Goal: Task Accomplishment & Management: Manage account settings

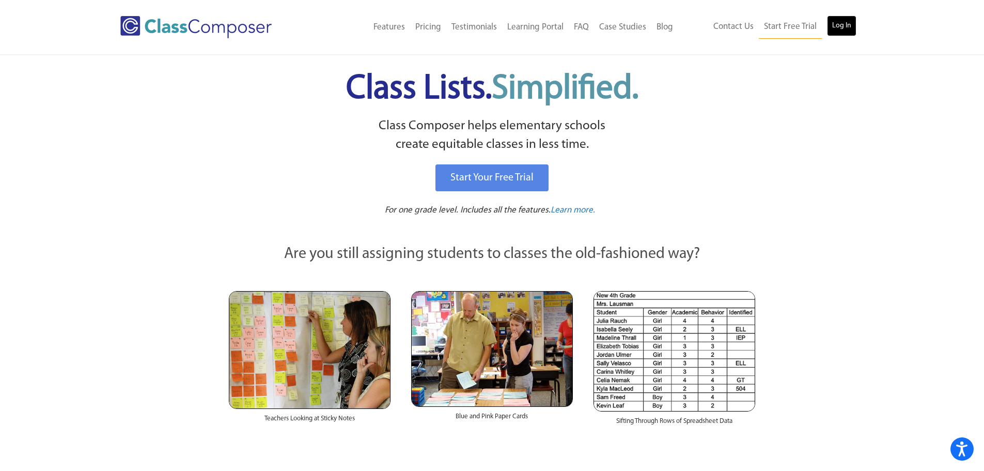
click at [843, 25] on link "Log In" at bounding box center [841, 26] width 29 height 21
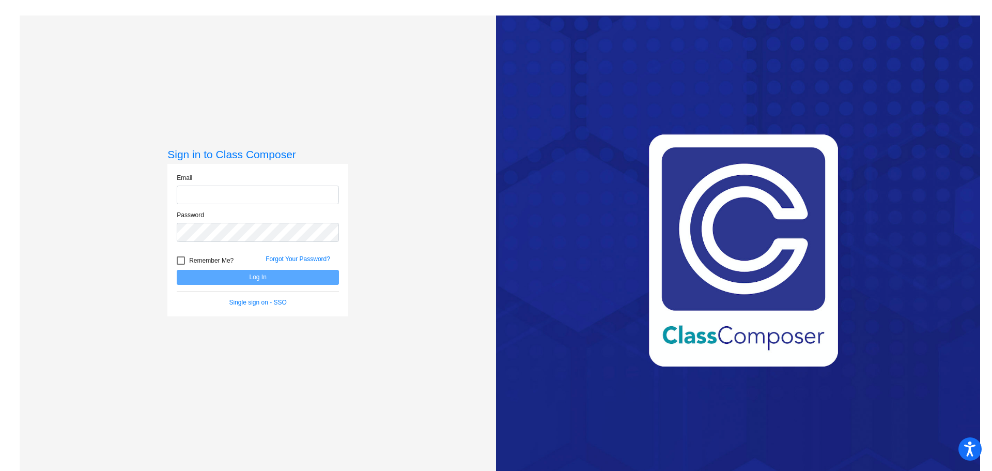
type input "[EMAIL_ADDRESS][DOMAIN_NAME]"
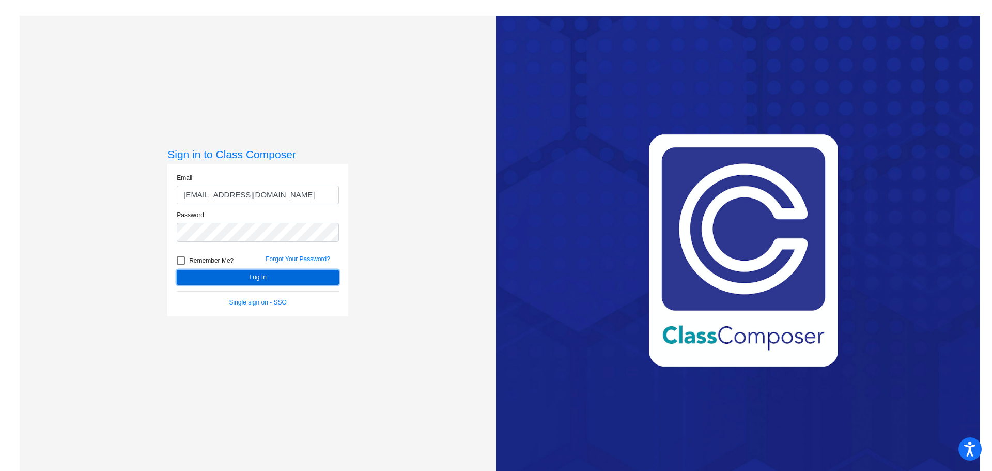
click at [272, 276] on button "Log In" at bounding box center [258, 277] width 162 height 15
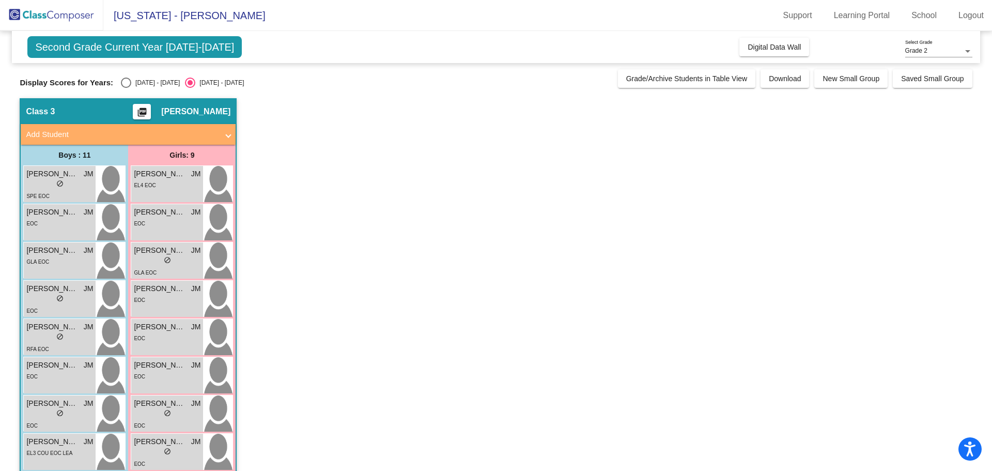
click at [161, 45] on span "Second Grade Current Year [DATE]-[DATE]" at bounding box center [134, 47] width 214 height 22
click at [214, 45] on span "Second Grade Current Year [DATE]-[DATE]" at bounding box center [134, 47] width 214 height 22
click at [126, 83] on div "Select an option" at bounding box center [126, 83] width 10 height 10
click at [126, 88] on input "[DATE] - [DATE]" at bounding box center [126, 88] width 1 height 1
radio input "true"
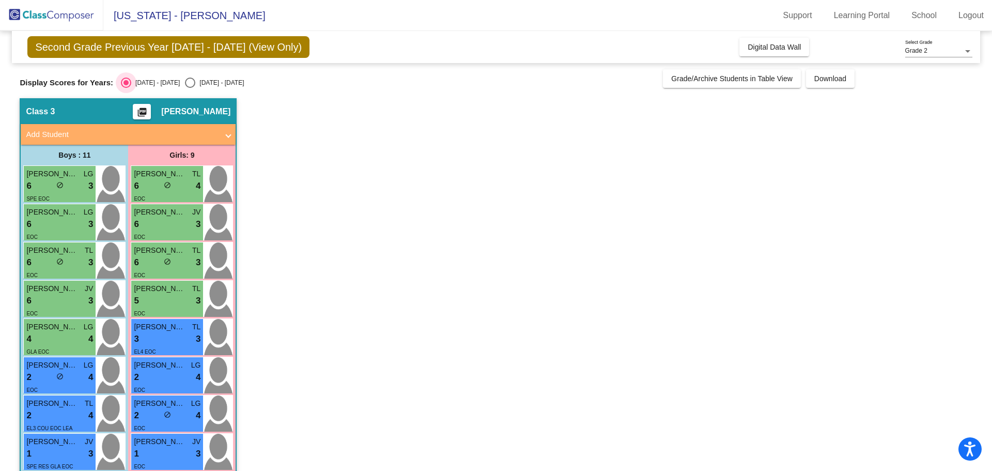
click at [126, 83] on div "Select an option" at bounding box center [126, 82] width 5 height 5
click at [126, 88] on input "[DATE] - [DATE]" at bounding box center [126, 88] width 1 height 1
click at [190, 83] on div "Select an option" at bounding box center [190, 83] width 0 height 0
click at [190, 88] on input "[DATE] - [DATE]" at bounding box center [190, 88] width 1 height 1
radio input "true"
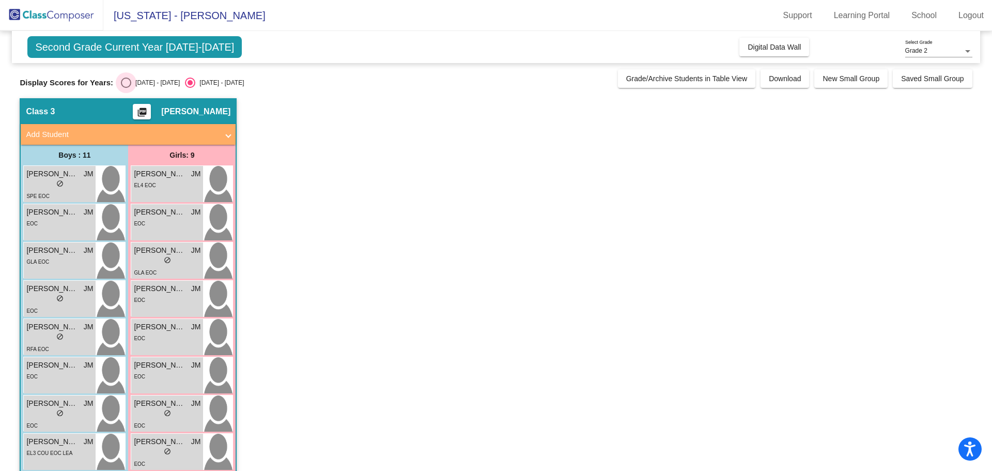
click at [130, 82] on div "Select an option" at bounding box center [126, 83] width 10 height 10
click at [126, 88] on input "[DATE] - [DATE]" at bounding box center [126, 88] width 1 height 1
radio input "true"
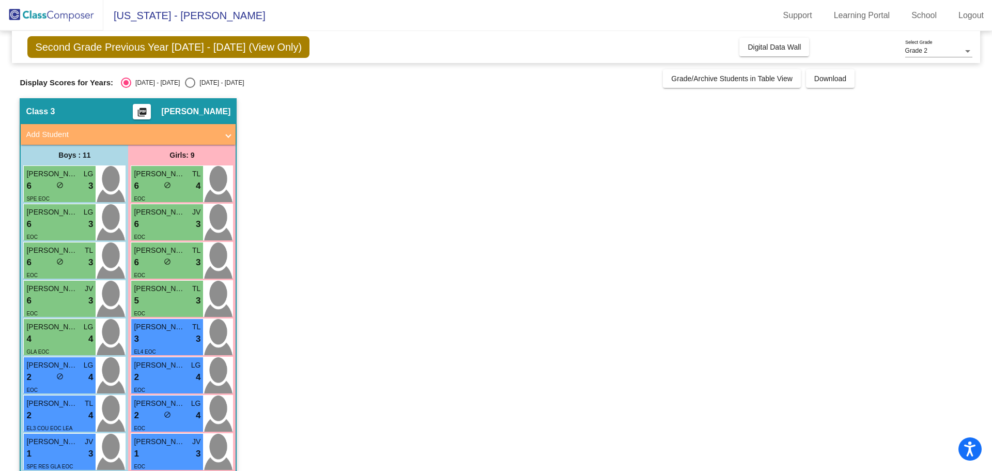
click at [147, 53] on span "Second Grade Previous Year [DATE] - [DATE] (View Only)" at bounding box center [168, 47] width 282 height 22
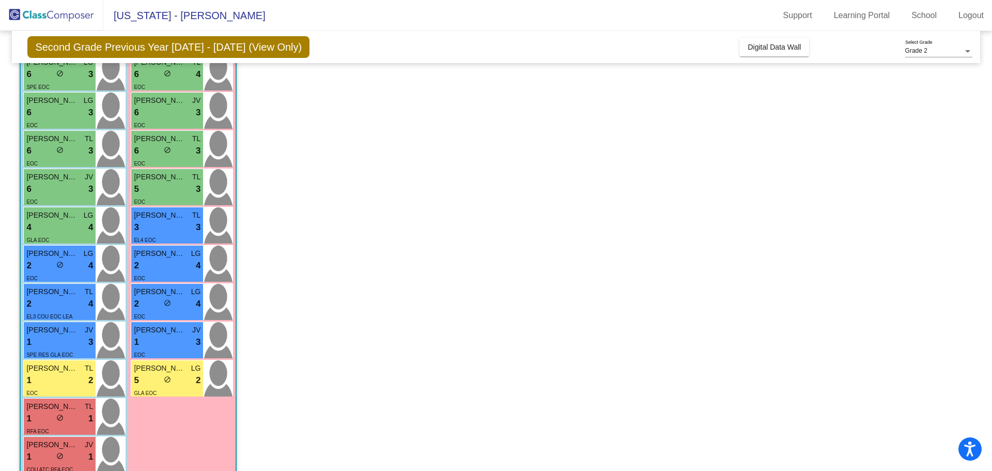
scroll to position [132, 0]
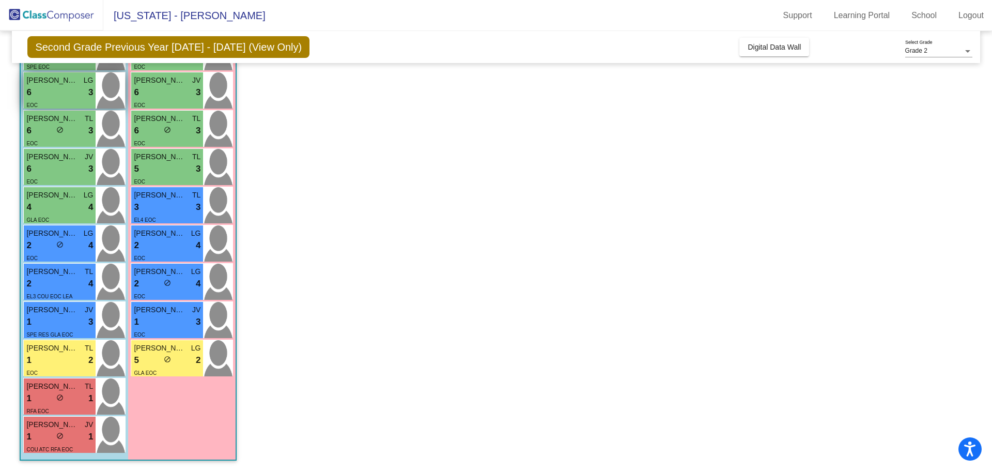
click at [34, 89] on div "6 lock do_not_disturb_alt 3" at bounding box center [59, 92] width 67 height 13
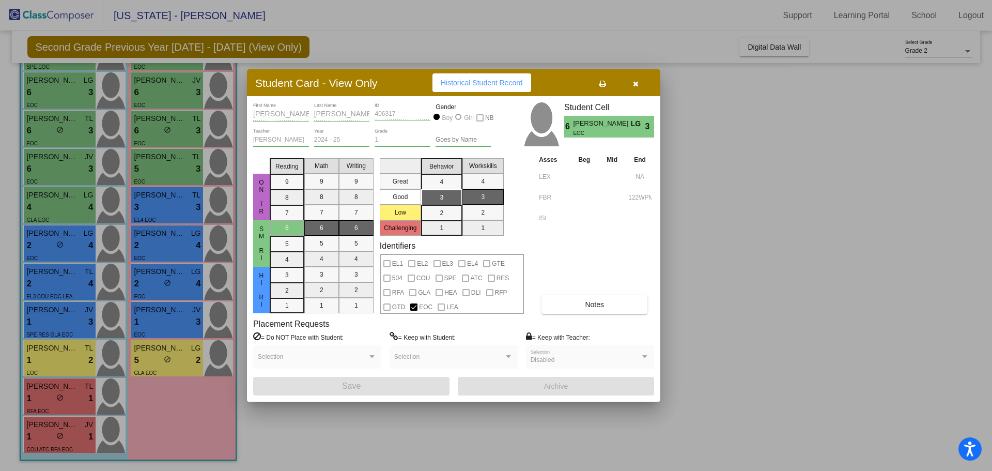
click at [595, 308] on span "Notes" at bounding box center [594, 304] width 19 height 8
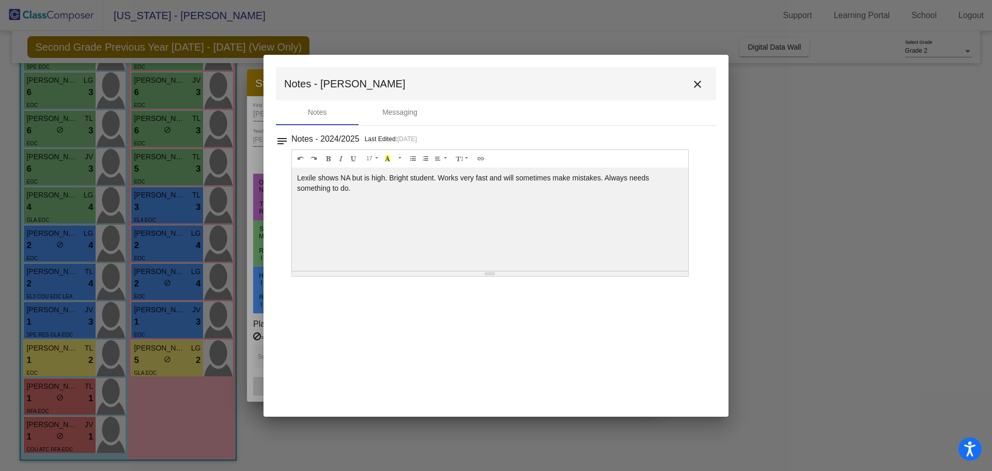
click at [700, 87] on mat-icon "close" at bounding box center [697, 84] width 12 height 12
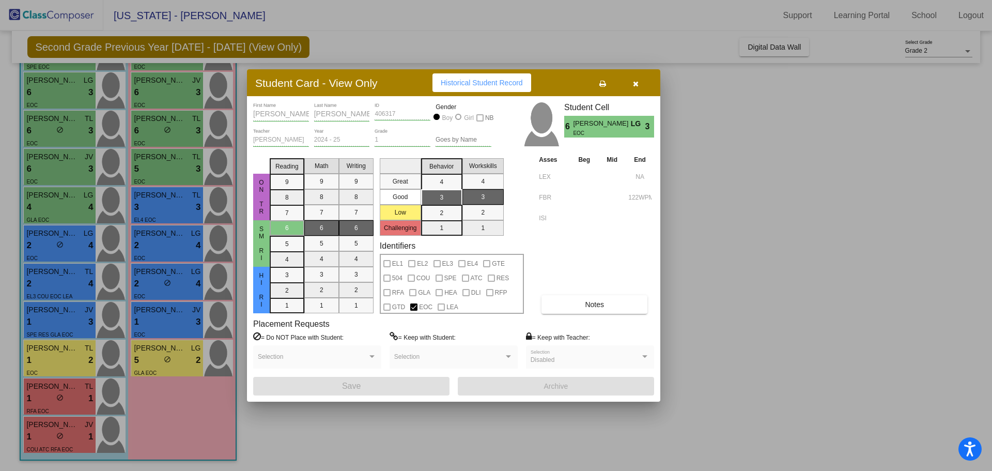
click at [406, 197] on mat-selection-list "Great Good Low Challenging" at bounding box center [400, 195] width 41 height 82
click at [451, 197] on mat-selection-list "Behavior 4 3 2 1" at bounding box center [441, 195] width 41 height 82
click at [61, 213] on div at bounding box center [496, 235] width 992 height 471
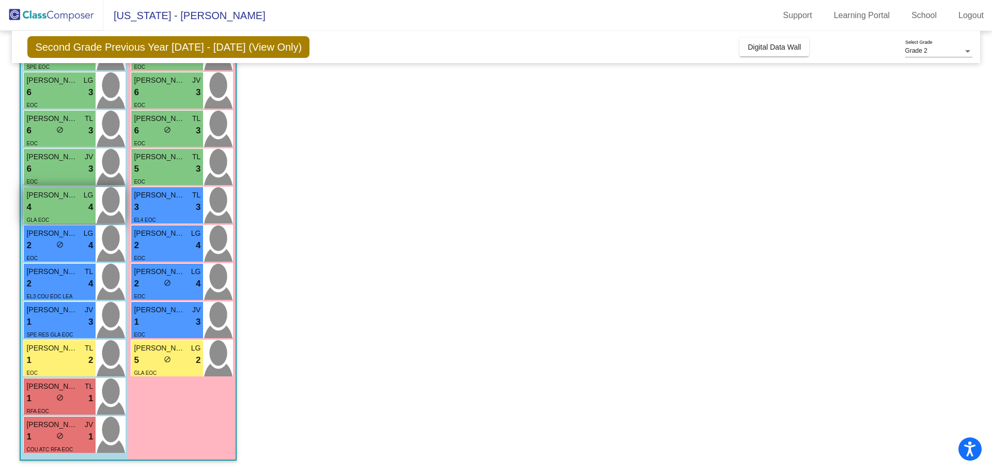
click at [63, 209] on div "4 lock do_not_disturb_alt 4" at bounding box center [59, 207] width 67 height 13
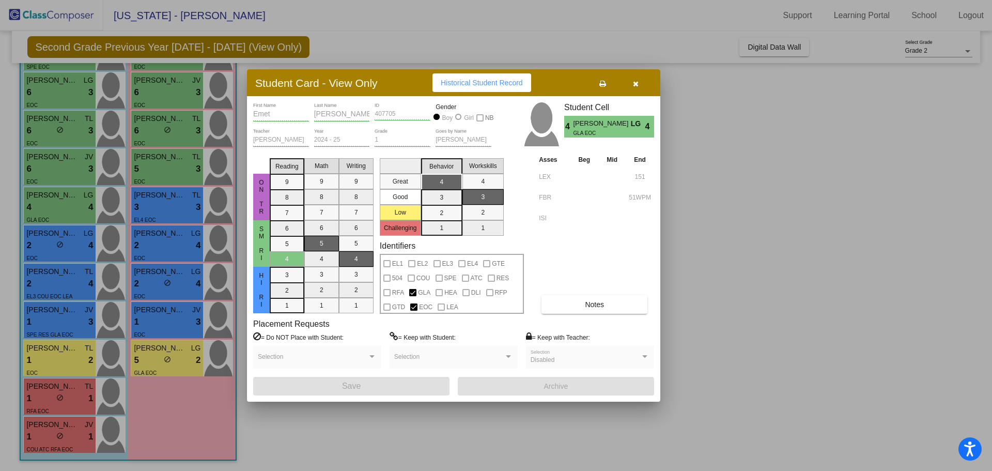
click at [571, 305] on button "Notes" at bounding box center [595, 304] width 106 height 19
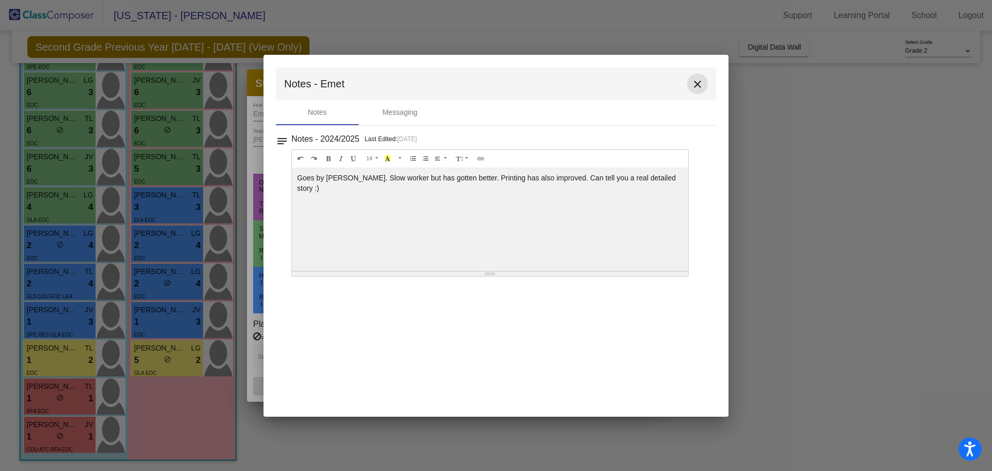
click at [694, 85] on mat-icon "close" at bounding box center [697, 84] width 12 height 12
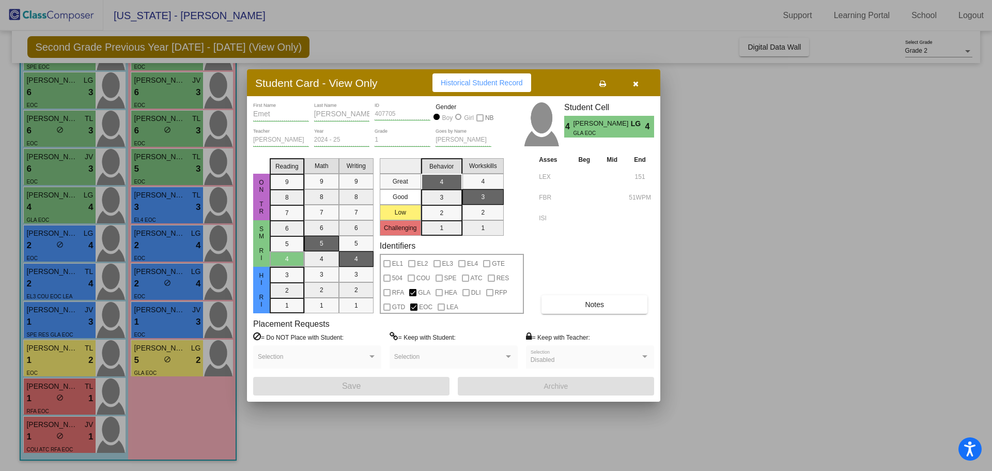
click at [43, 396] on div at bounding box center [496, 235] width 992 height 471
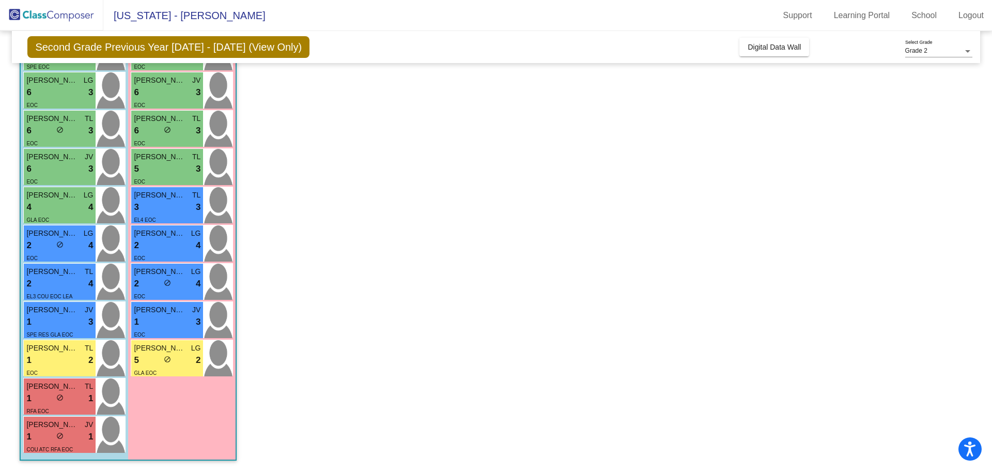
click at [43, 396] on div "1 lock do_not_disturb_alt 1" at bounding box center [59, 398] width 67 height 13
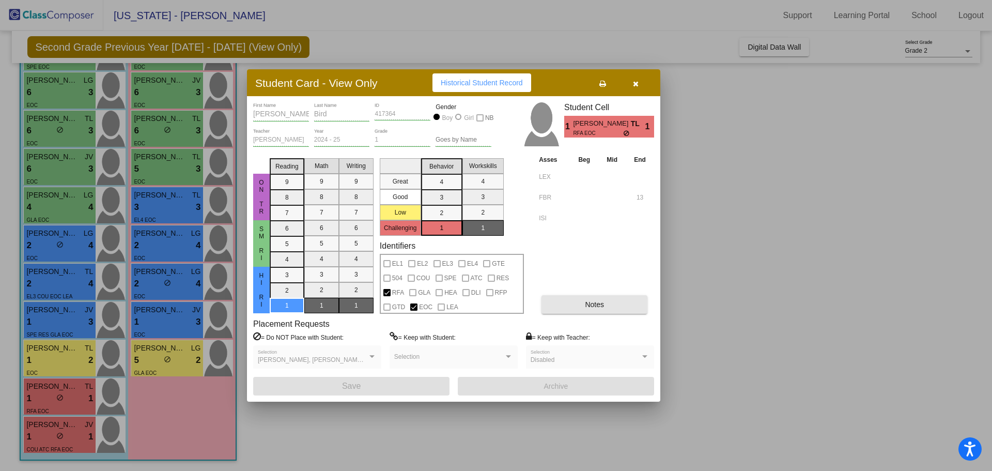
click at [552, 303] on button "Notes" at bounding box center [595, 304] width 106 height 19
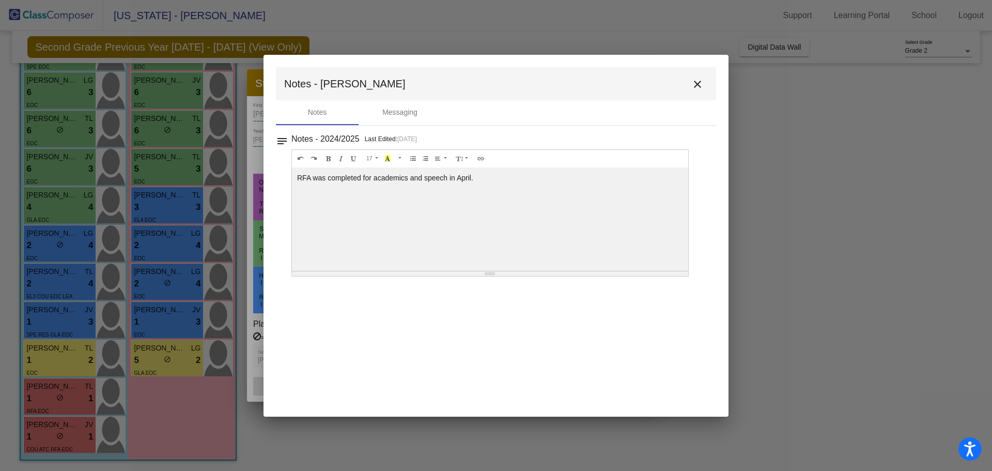
click at [703, 85] on mat-icon "close" at bounding box center [697, 84] width 12 height 12
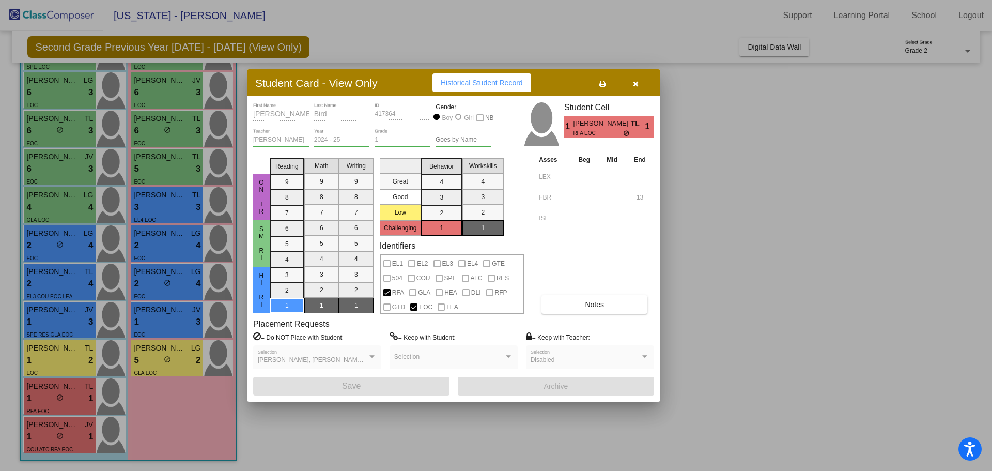
click at [58, 374] on div at bounding box center [496, 235] width 992 height 471
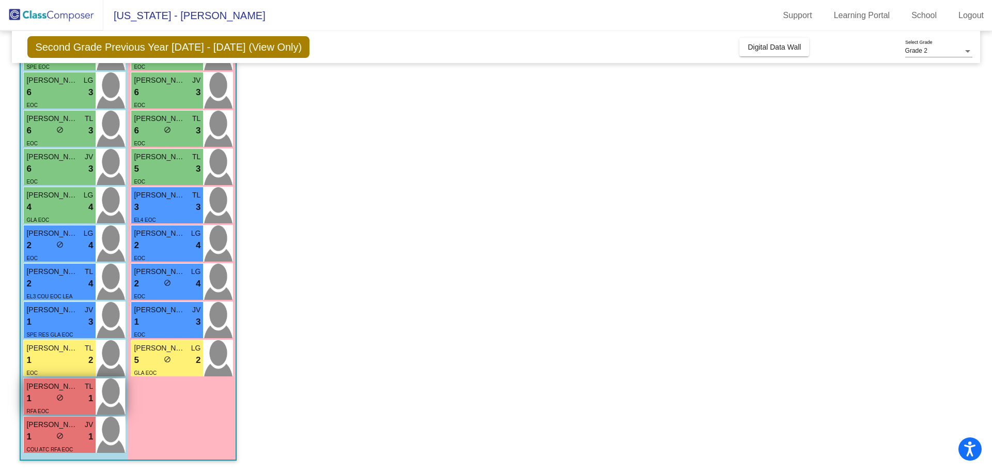
click at [43, 388] on span "[PERSON_NAME]" at bounding box center [52, 386] width 52 height 11
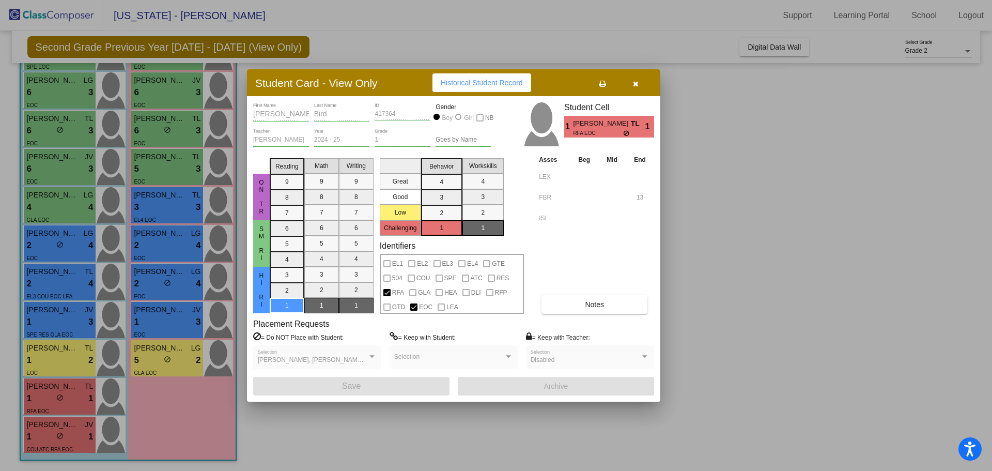
click at [563, 307] on button "Notes" at bounding box center [595, 304] width 106 height 19
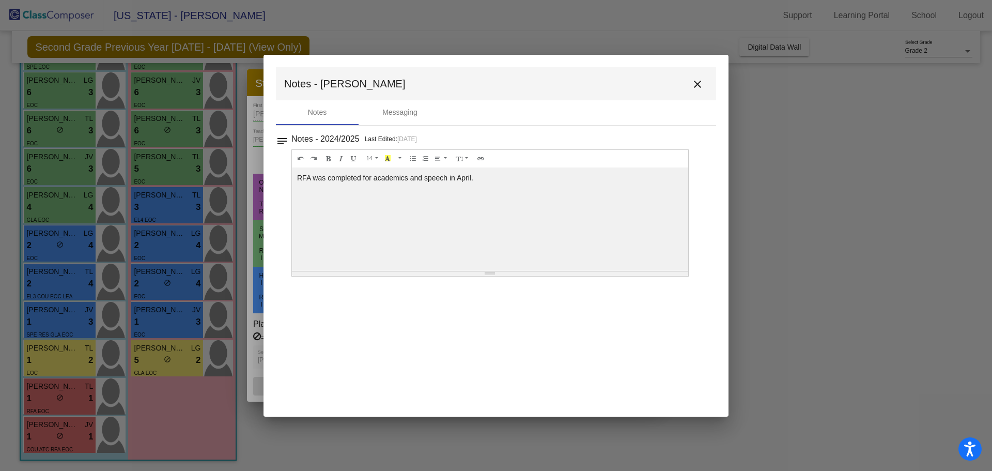
click at [700, 86] on mat-icon "close" at bounding box center [697, 84] width 12 height 12
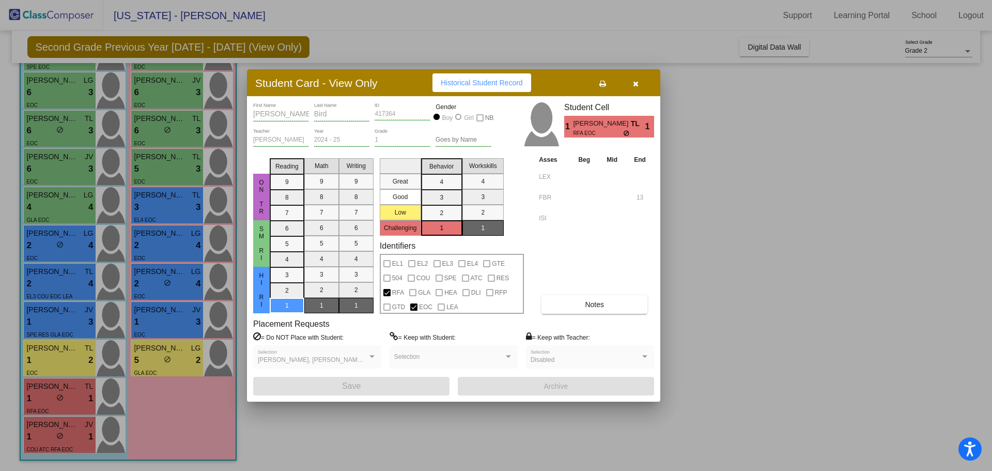
click at [75, 321] on div at bounding box center [496, 235] width 992 height 471
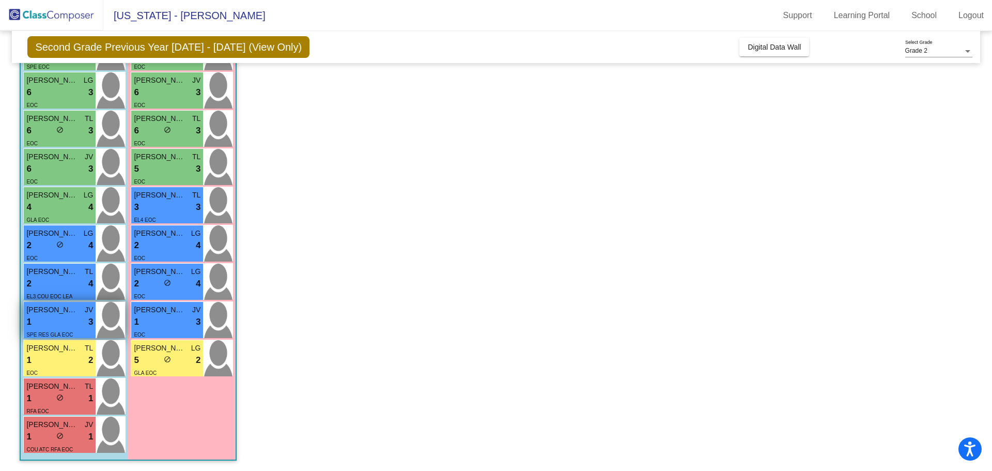
click at [75, 321] on div "1 lock do_not_disturb_alt 3" at bounding box center [59, 321] width 67 height 13
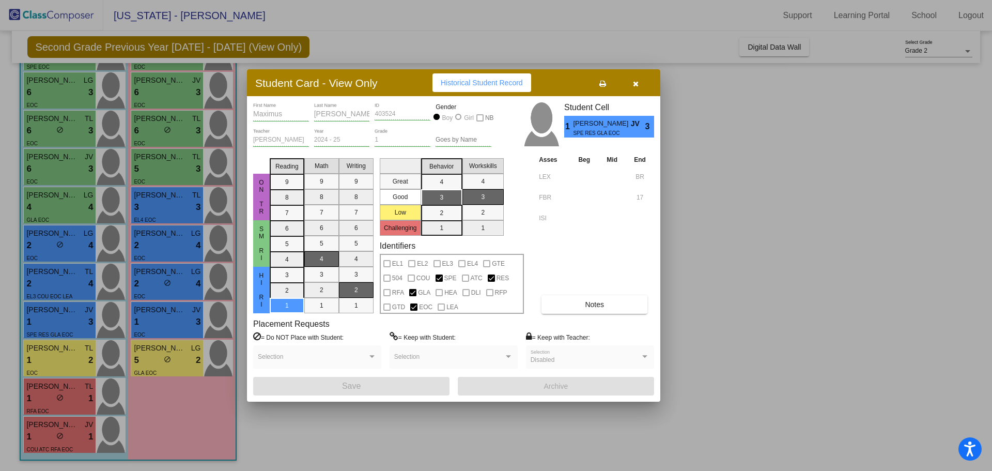
click at [48, 281] on div at bounding box center [496, 235] width 992 height 471
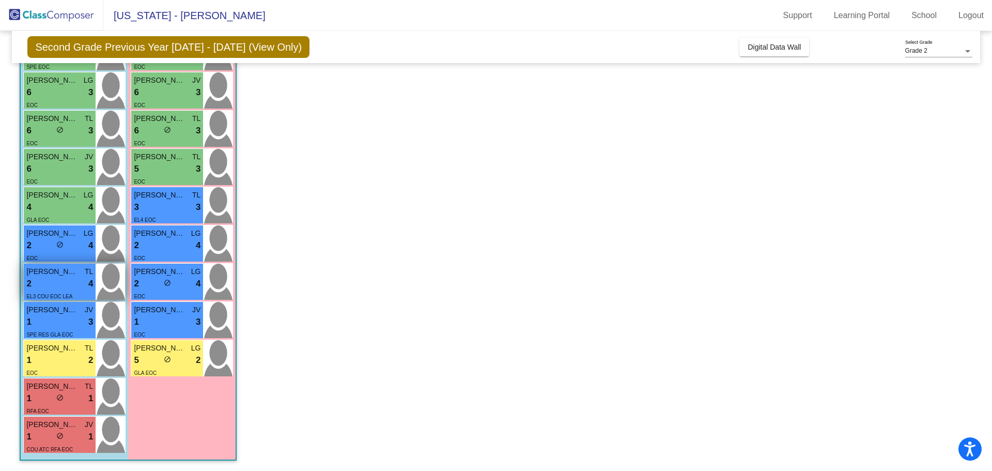
click at [48, 281] on div "2 lock do_not_disturb_alt 4" at bounding box center [59, 283] width 67 height 13
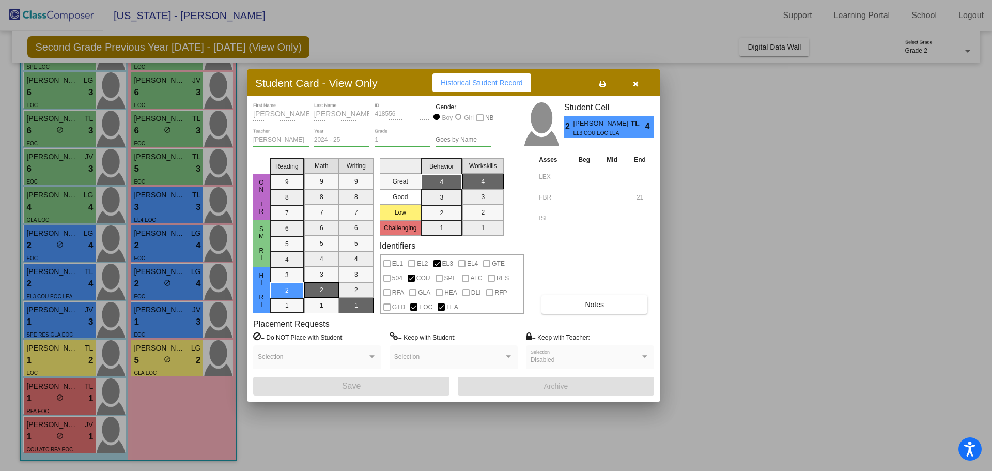
click at [55, 249] on div at bounding box center [496, 235] width 992 height 471
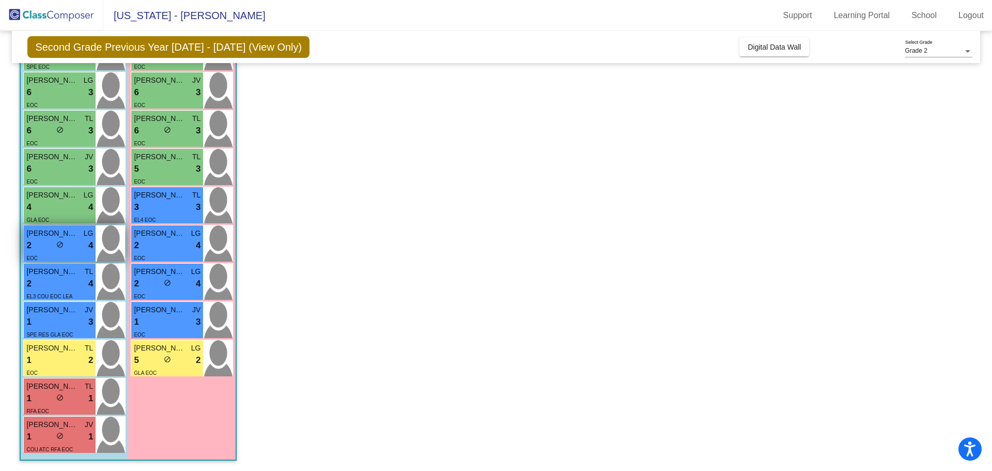
click at [55, 249] on div "2 lock do_not_disturb_alt 4" at bounding box center [59, 245] width 67 height 13
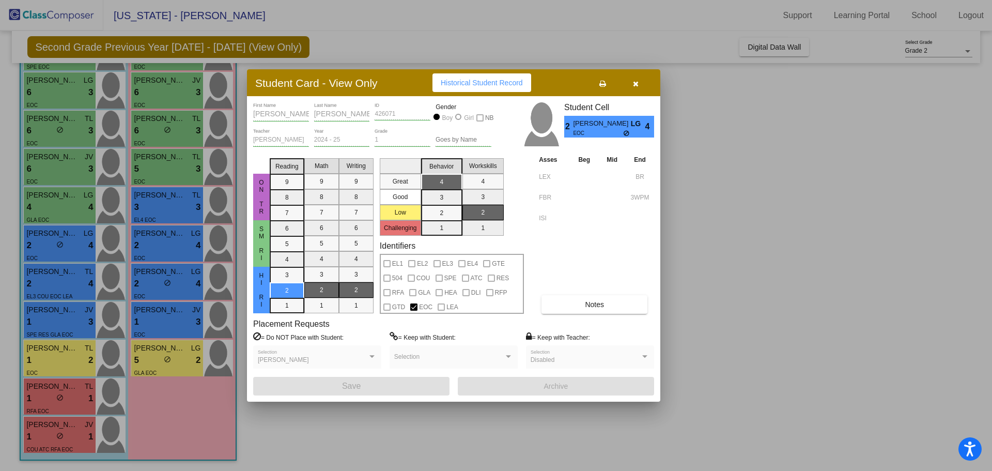
click at [64, 205] on div at bounding box center [496, 235] width 992 height 471
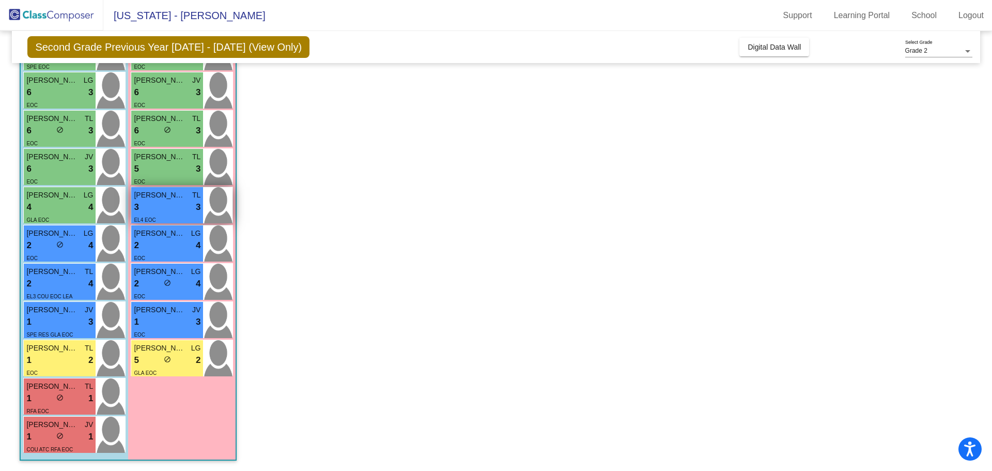
click at [177, 203] on div "3 lock do_not_disturb_alt 3" at bounding box center [167, 207] width 67 height 13
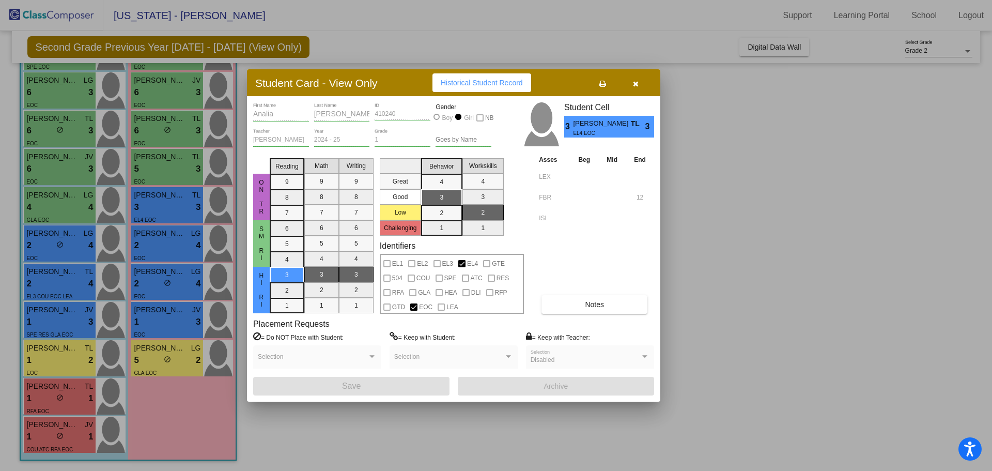
click at [168, 243] on div at bounding box center [496, 235] width 992 height 471
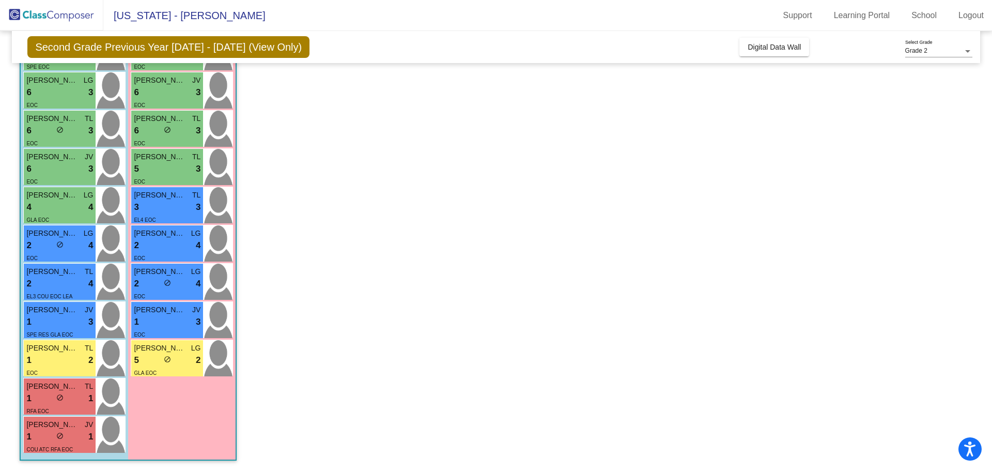
click at [168, 243] on div "2 lock do_not_disturb_alt 4" at bounding box center [167, 245] width 67 height 13
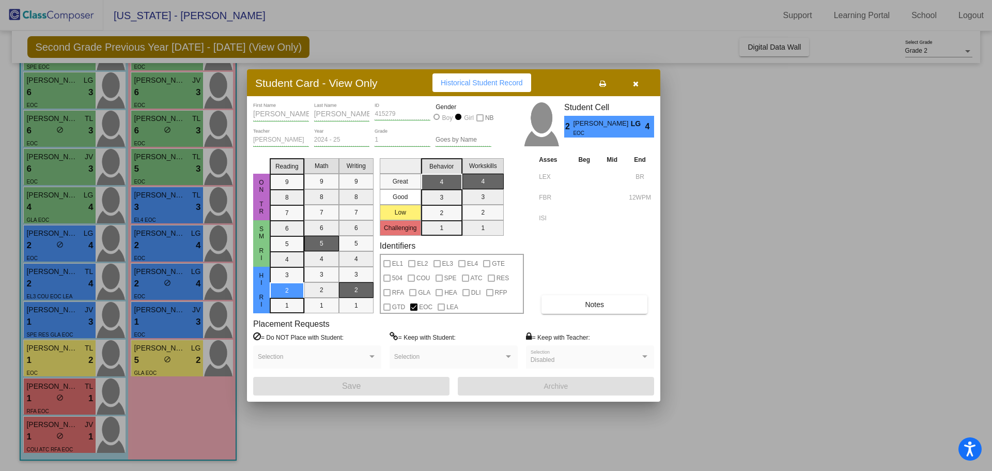
click at [157, 288] on div at bounding box center [496, 235] width 992 height 471
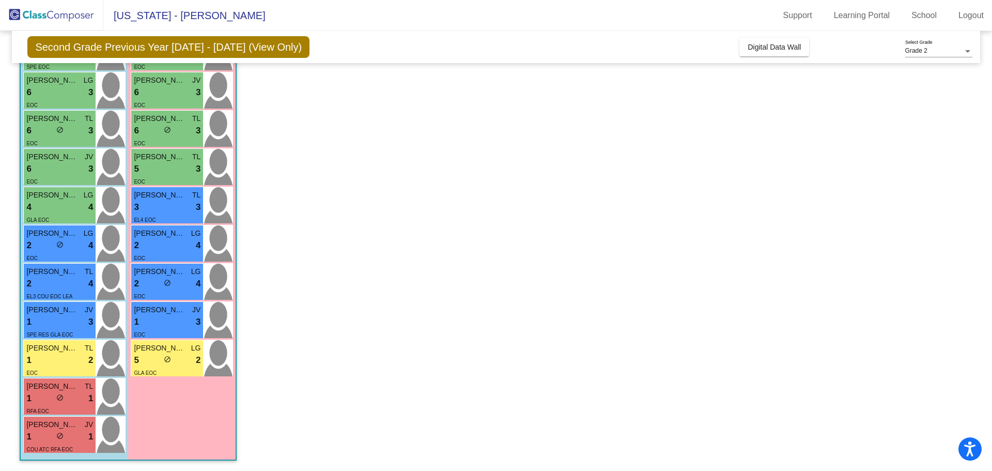
click at [157, 288] on div "2 lock do_not_disturb_alt 4" at bounding box center [167, 283] width 67 height 13
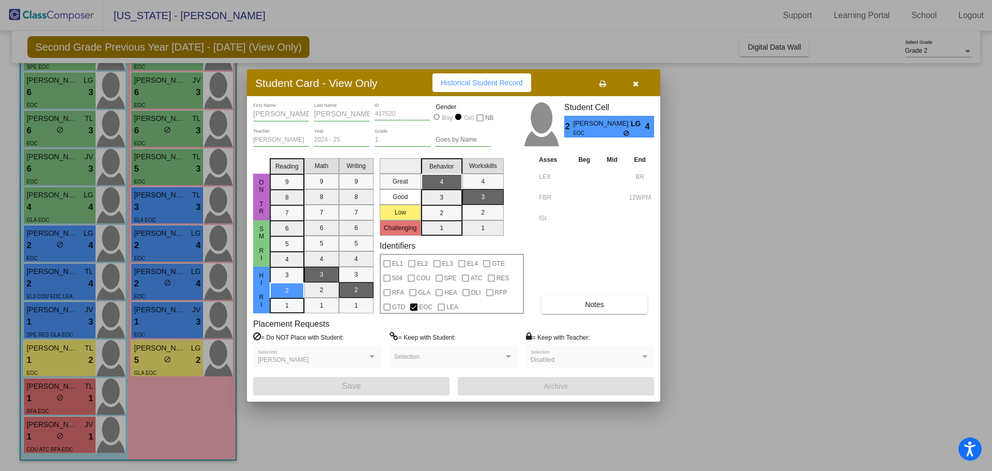
click at [142, 325] on div at bounding box center [496, 235] width 992 height 471
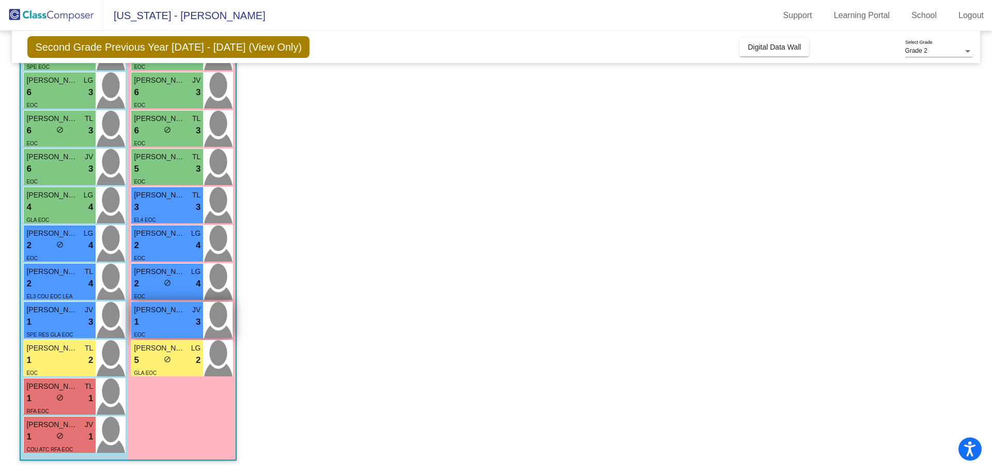
click at [148, 319] on div "1 lock do_not_disturb_alt 3" at bounding box center [167, 321] width 67 height 13
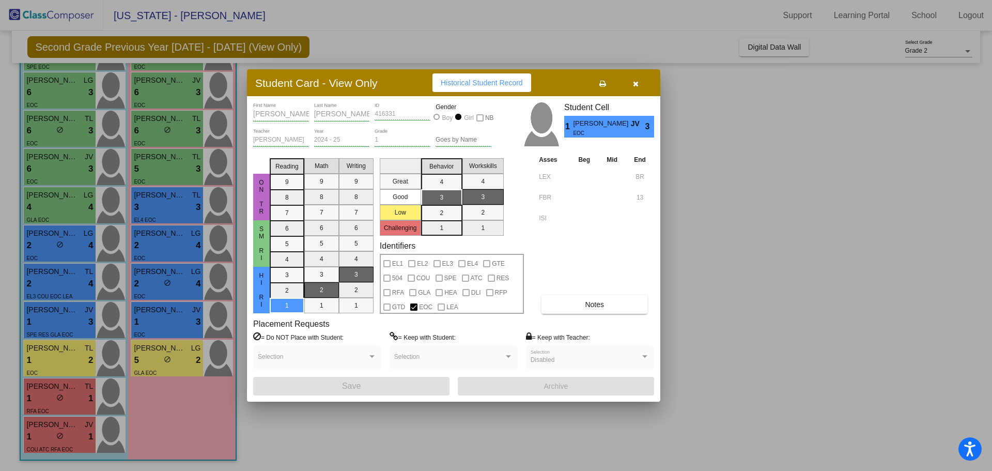
click at [149, 365] on div at bounding box center [496, 235] width 992 height 471
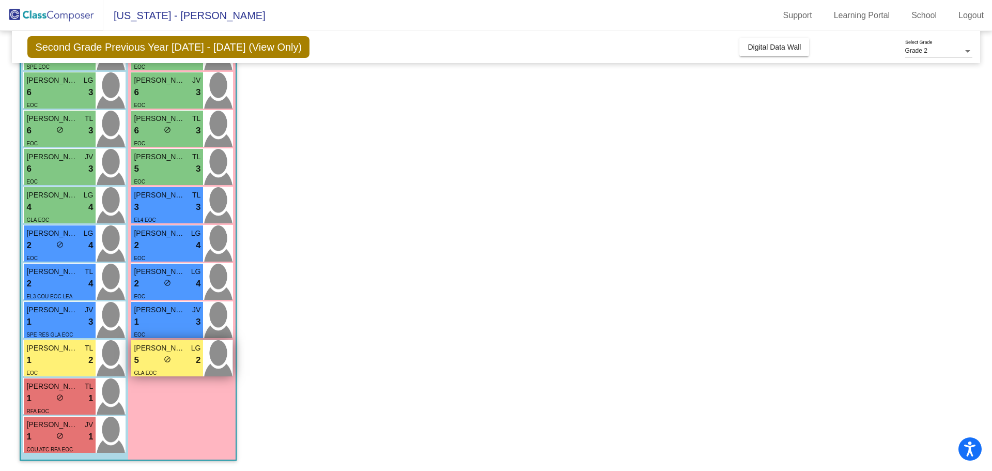
click at [149, 365] on div "5 lock do_not_disturb_alt 2" at bounding box center [167, 359] width 67 height 13
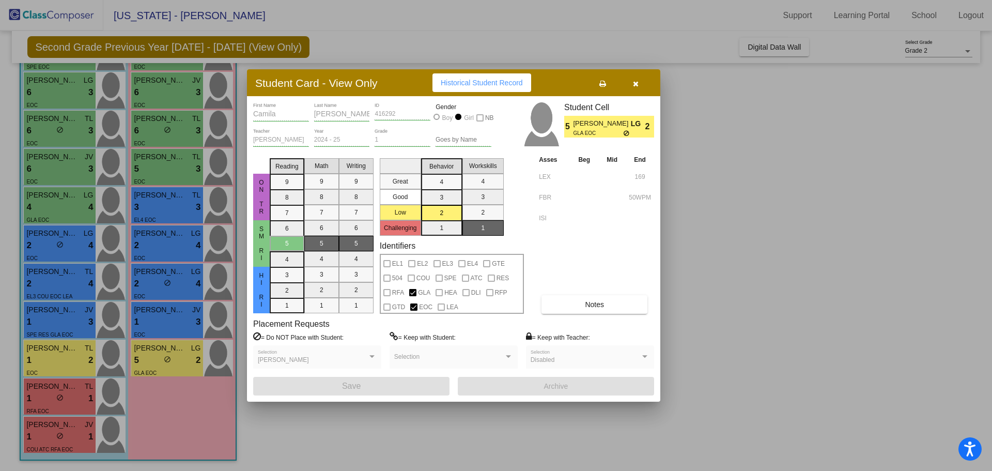
click at [172, 168] on div at bounding box center [496, 235] width 992 height 471
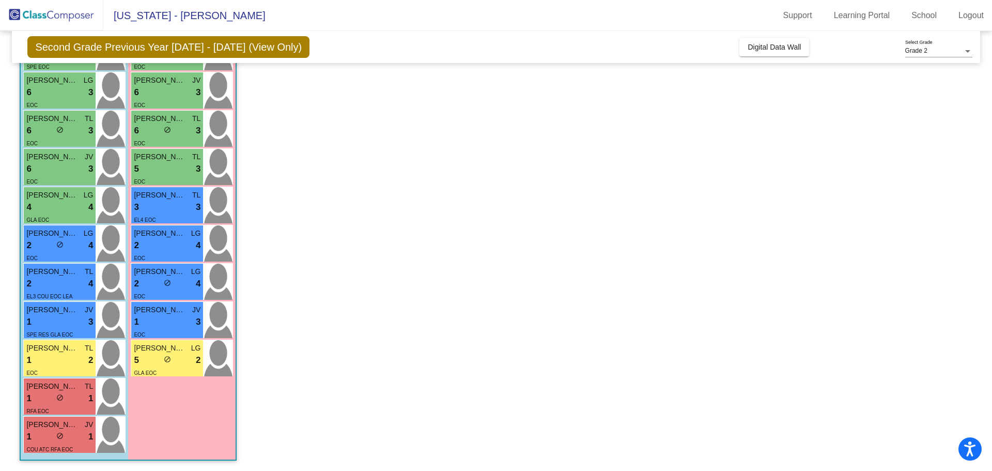
click at [172, 168] on div "5 lock do_not_disturb_alt 3" at bounding box center [167, 168] width 67 height 13
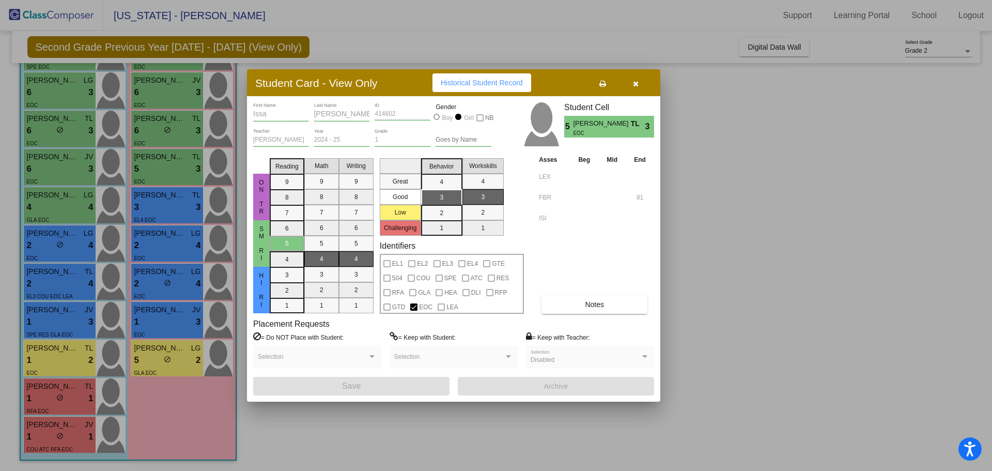
click at [173, 199] on div at bounding box center [496, 235] width 992 height 471
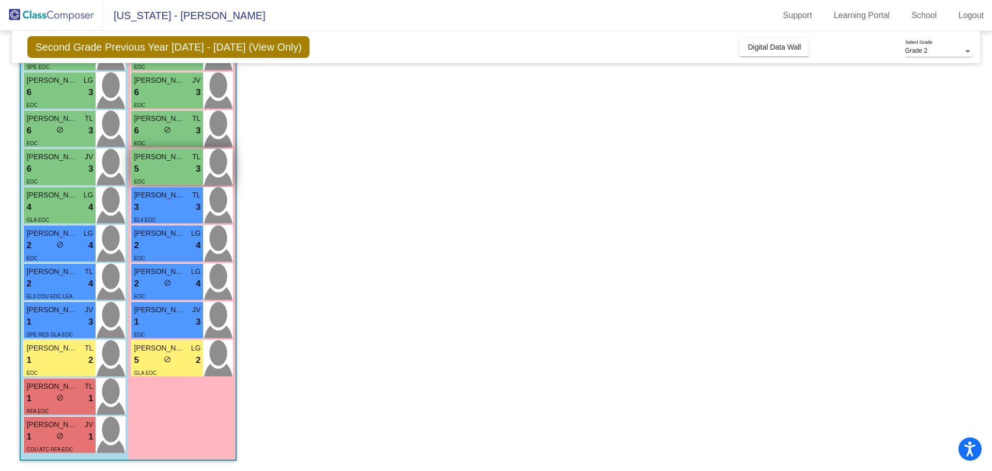
click at [168, 161] on span "[PERSON_NAME]" at bounding box center [160, 156] width 52 height 11
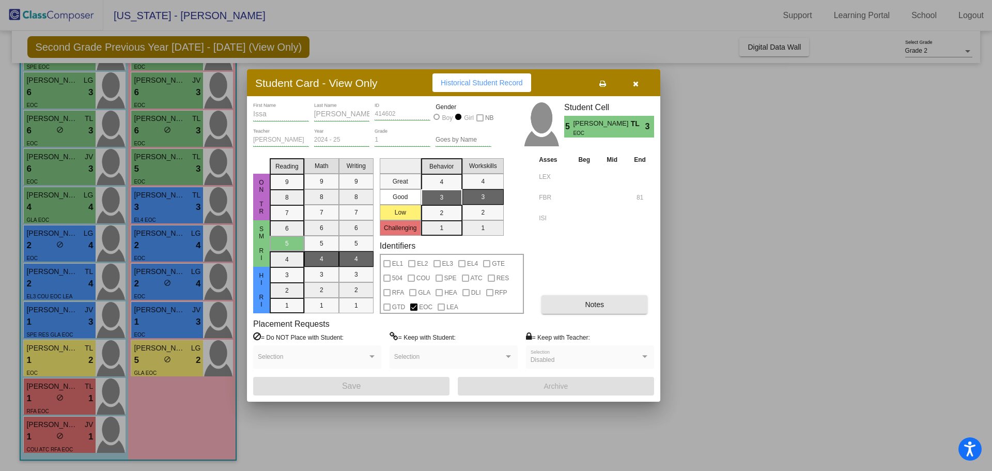
click at [566, 301] on button "Notes" at bounding box center [595, 304] width 106 height 19
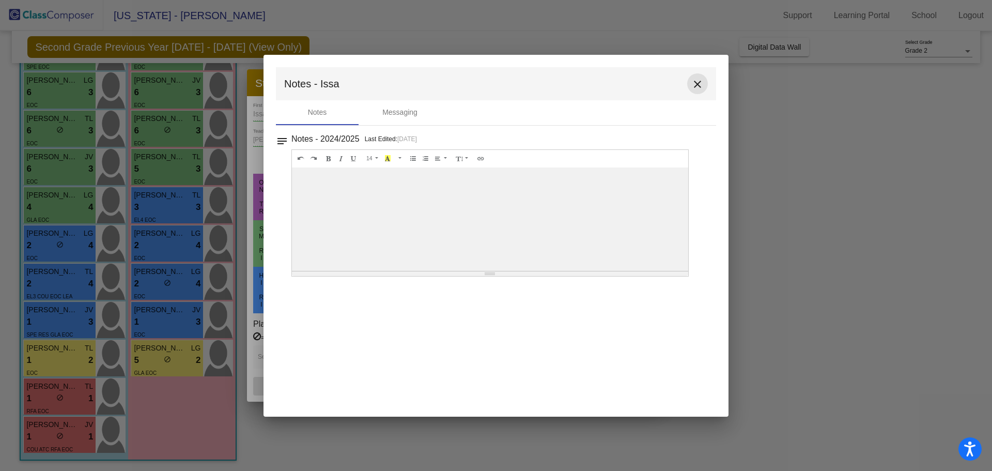
click at [698, 83] on mat-icon "close" at bounding box center [697, 84] width 12 height 12
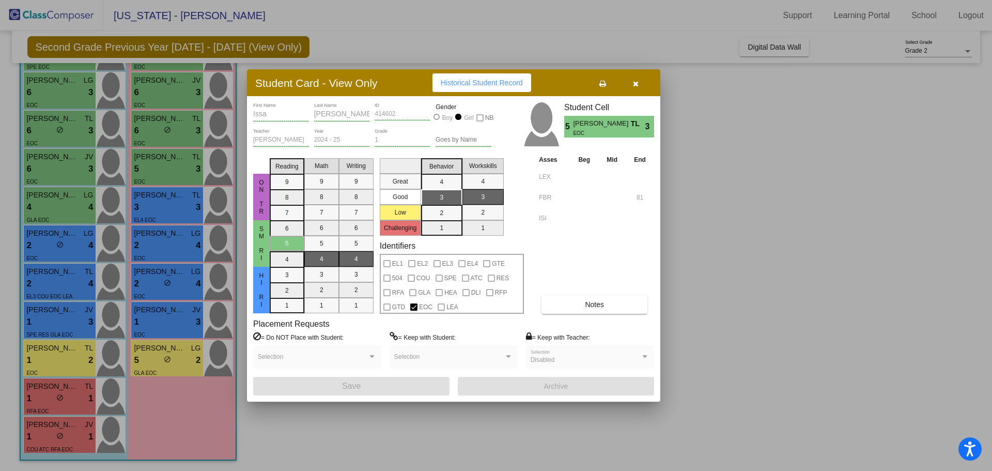
click at [568, 305] on button "Notes" at bounding box center [595, 304] width 106 height 19
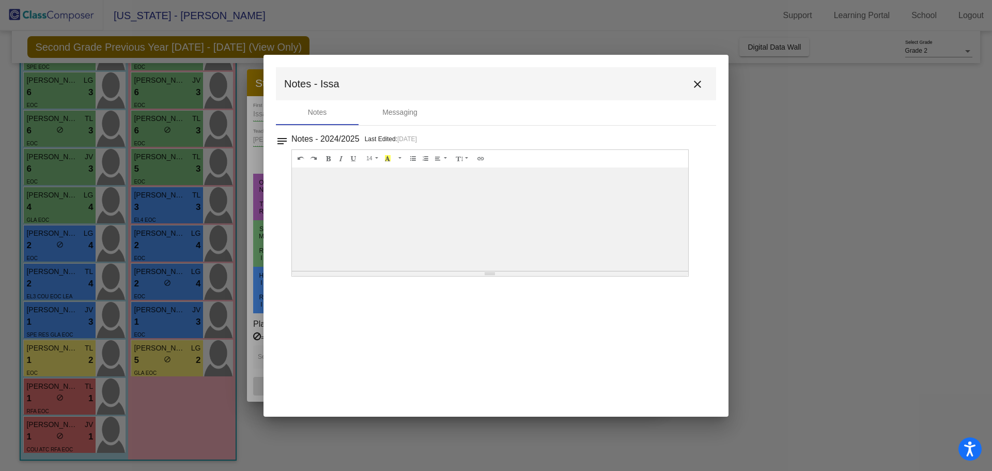
click at [695, 87] on mat-icon "close" at bounding box center [697, 84] width 12 height 12
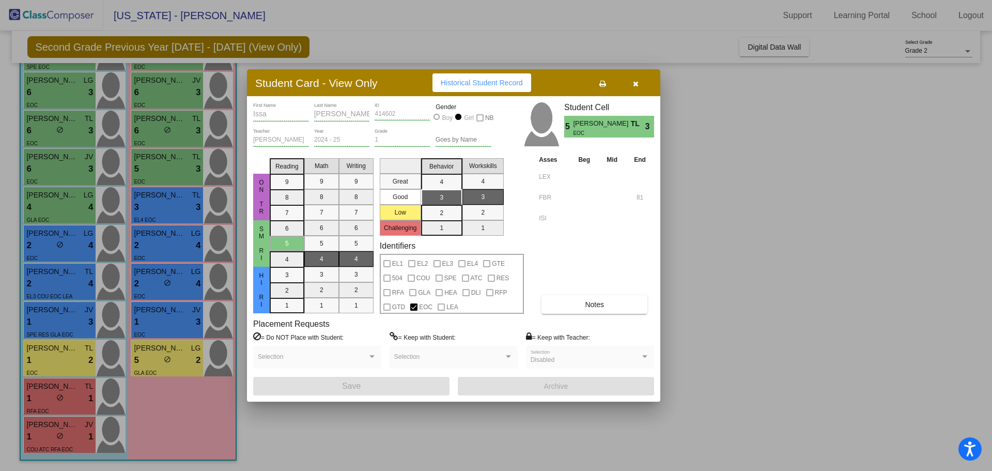
click at [175, 243] on div at bounding box center [496, 235] width 992 height 471
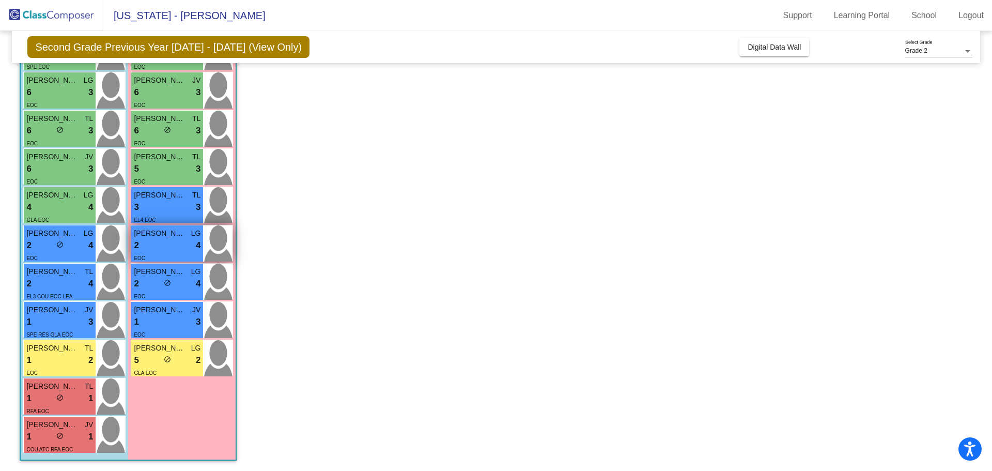
click at [155, 248] on div "2 lock do_not_disturb_alt 4" at bounding box center [167, 245] width 67 height 13
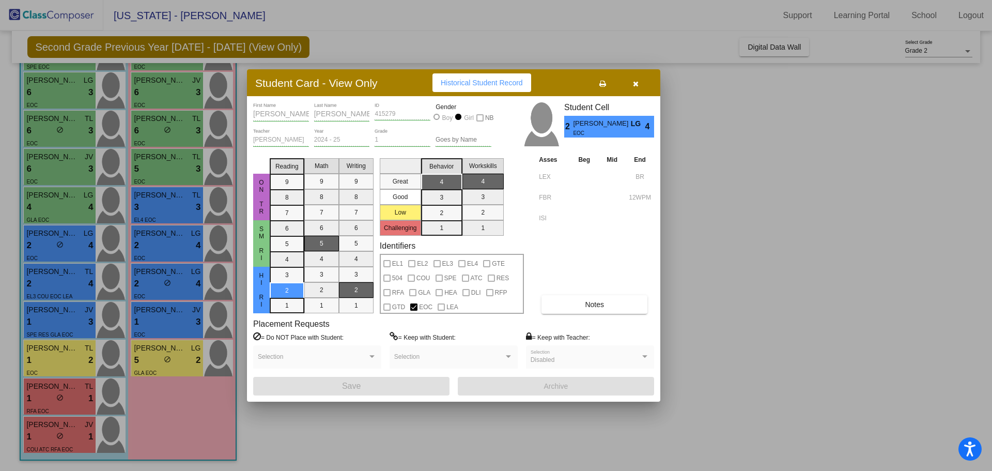
click at [595, 307] on span "Notes" at bounding box center [594, 304] width 19 height 8
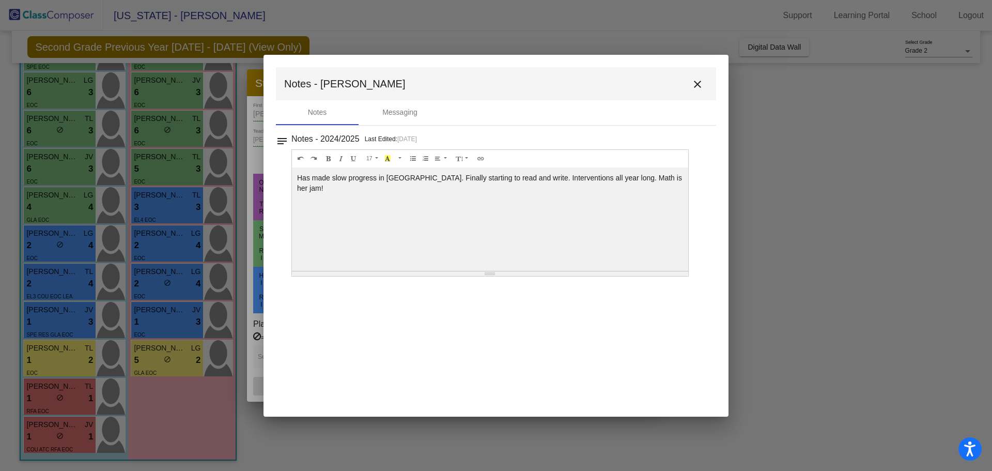
click at [698, 85] on mat-icon "close" at bounding box center [697, 84] width 12 height 12
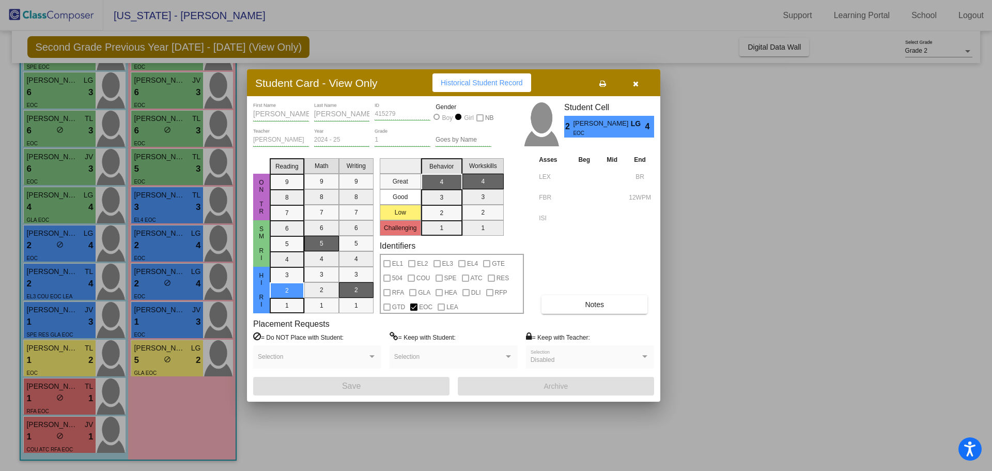
click at [632, 85] on button "button" at bounding box center [635, 82] width 33 height 19
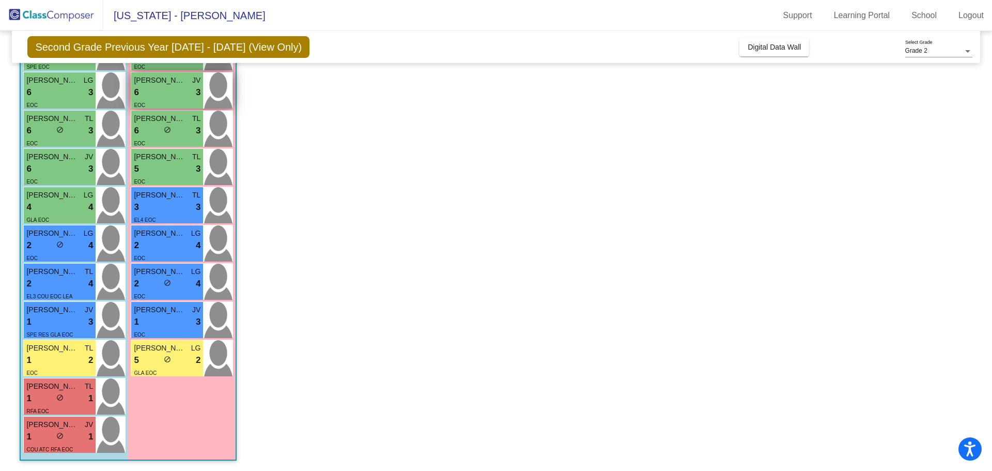
click at [156, 89] on div "6 lock do_not_disturb_alt 3" at bounding box center [167, 92] width 67 height 13
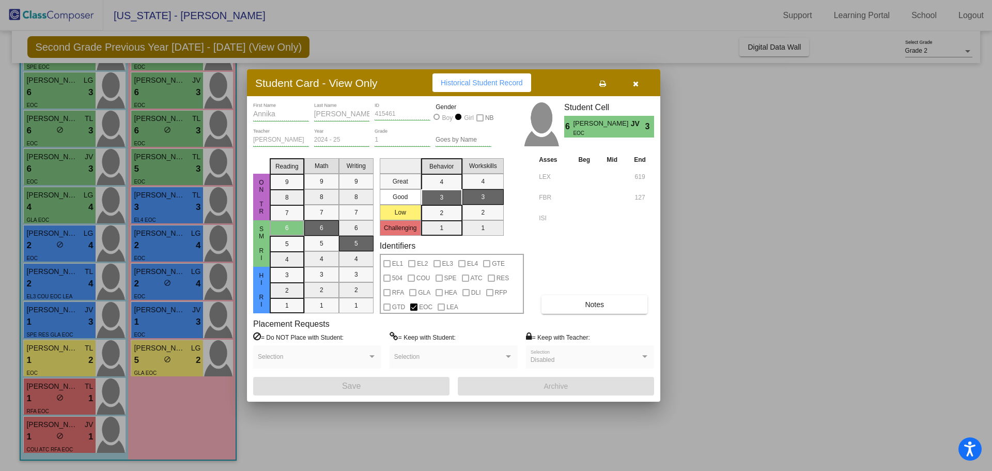
click at [599, 296] on button "Notes" at bounding box center [595, 304] width 106 height 19
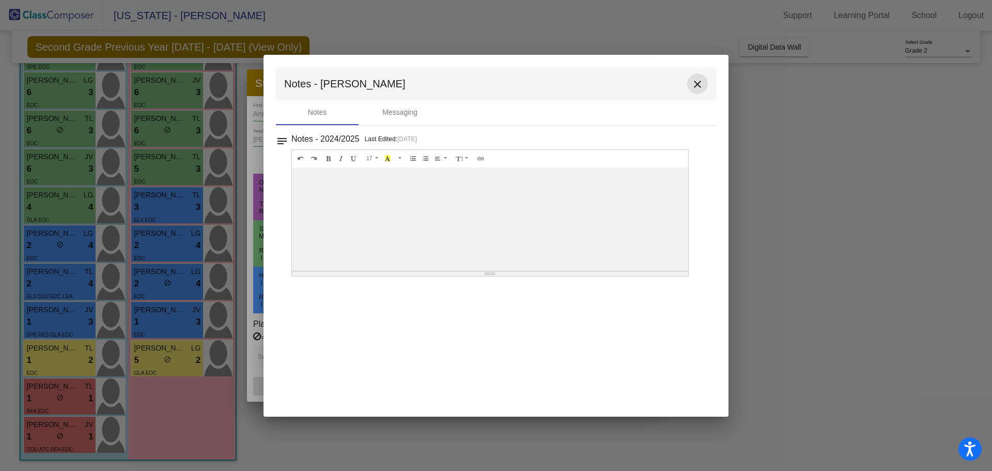
click at [694, 83] on mat-icon "close" at bounding box center [697, 84] width 12 height 12
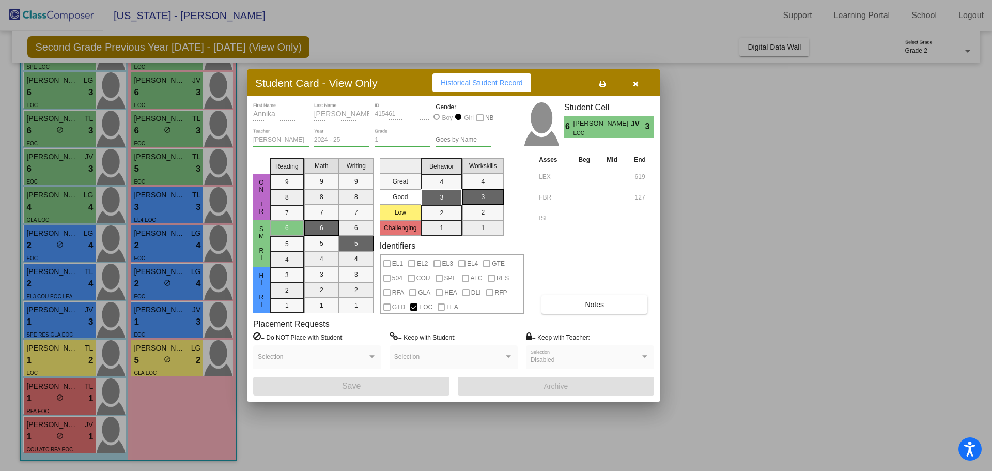
click at [63, 172] on div at bounding box center [496, 235] width 992 height 471
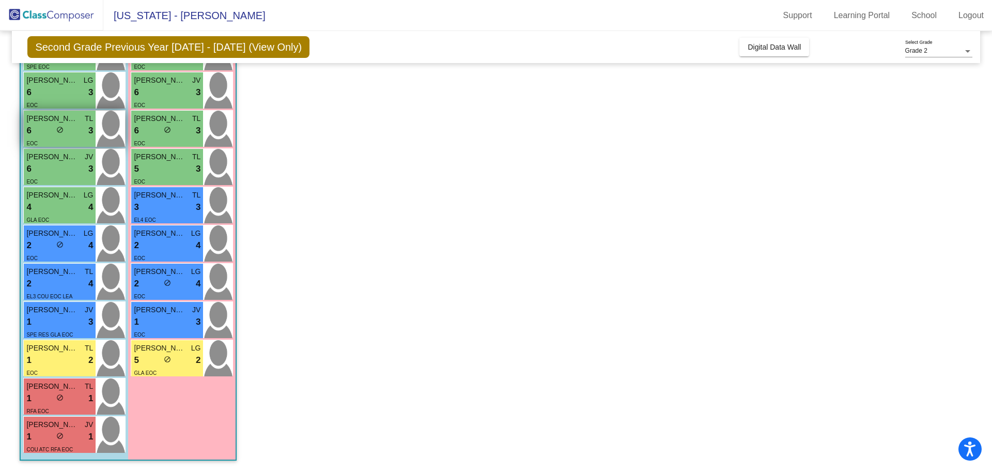
click at [53, 133] on div "6 lock do_not_disturb_alt 3" at bounding box center [59, 130] width 67 height 13
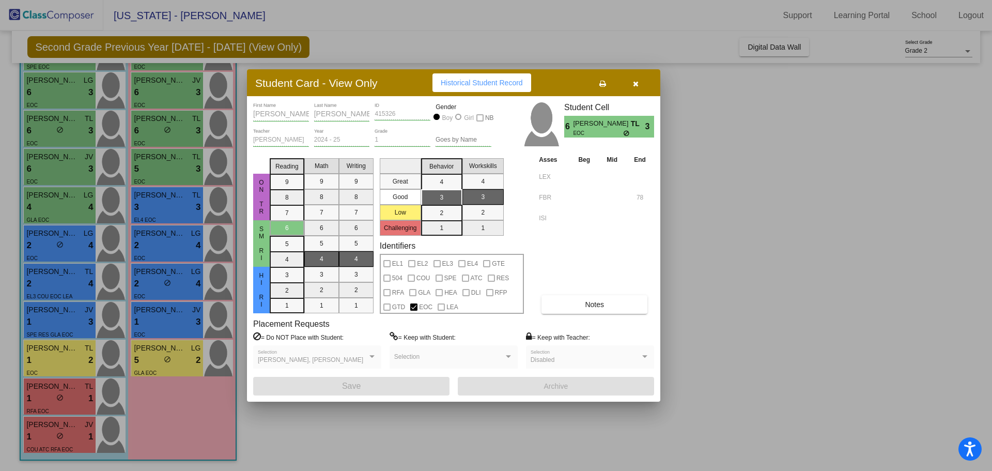
click at [51, 174] on div at bounding box center [496, 235] width 992 height 471
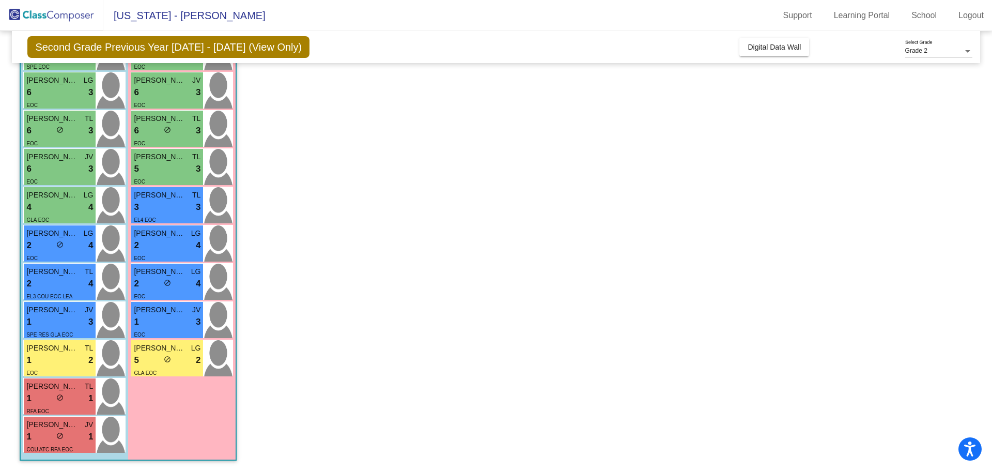
click at [51, 174] on div "6 lock do_not_disturb_alt 3" at bounding box center [59, 168] width 67 height 13
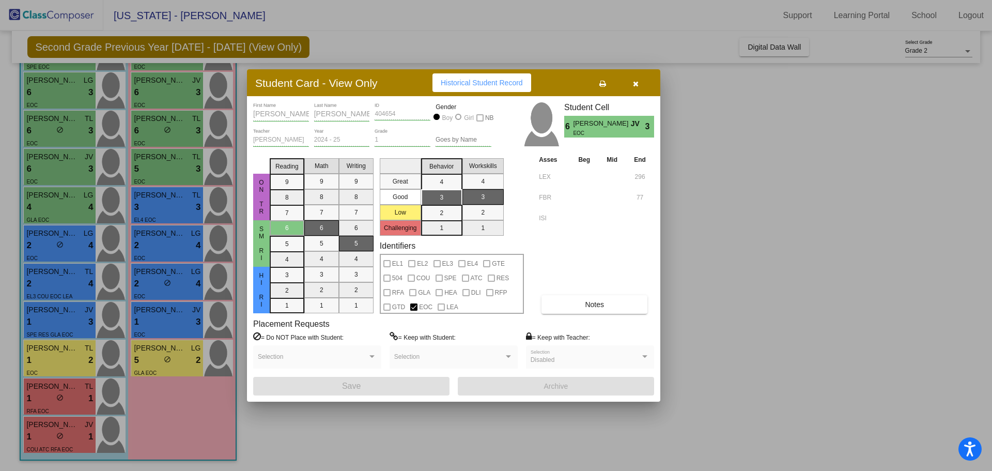
click at [52, 210] on div at bounding box center [496, 235] width 992 height 471
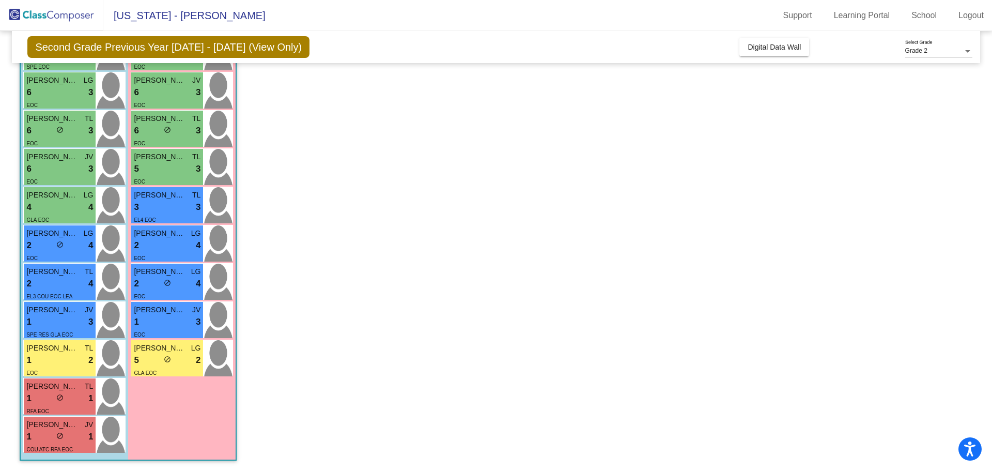
click at [52, 210] on div "4 lock do_not_disturb_alt 4" at bounding box center [59, 207] width 67 height 13
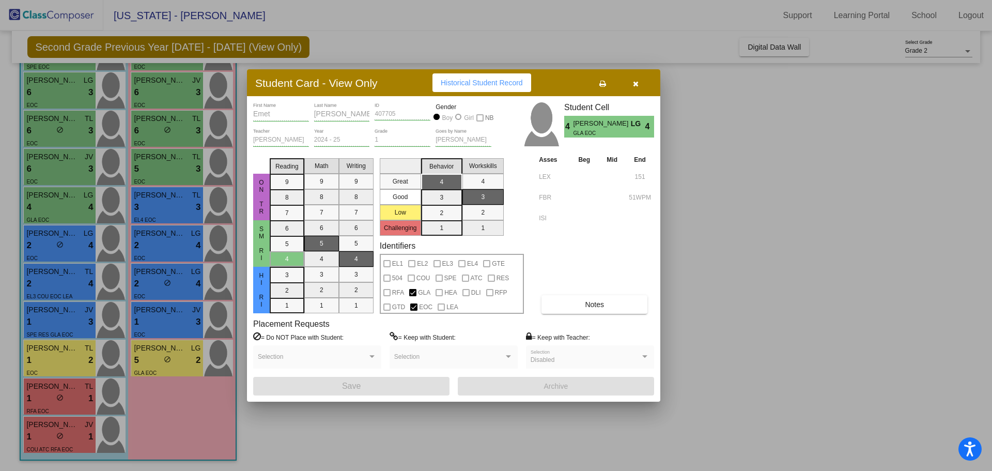
click at [61, 87] on div at bounding box center [496, 235] width 992 height 471
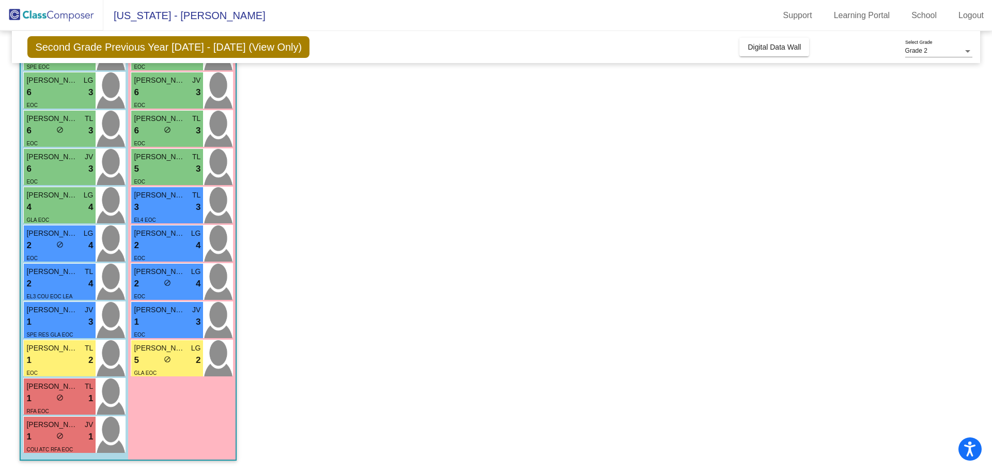
click at [61, 87] on div "6 lock do_not_disturb_alt 3" at bounding box center [59, 92] width 67 height 13
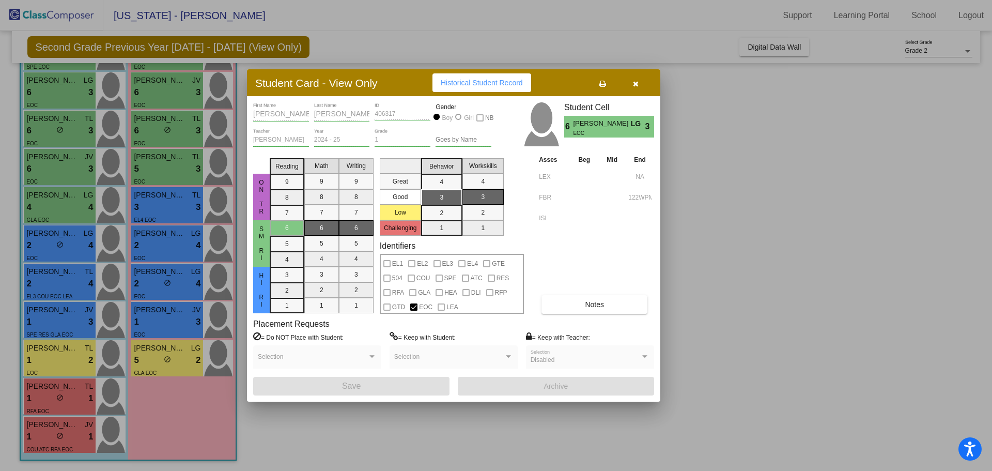
click at [164, 102] on div at bounding box center [496, 235] width 992 height 471
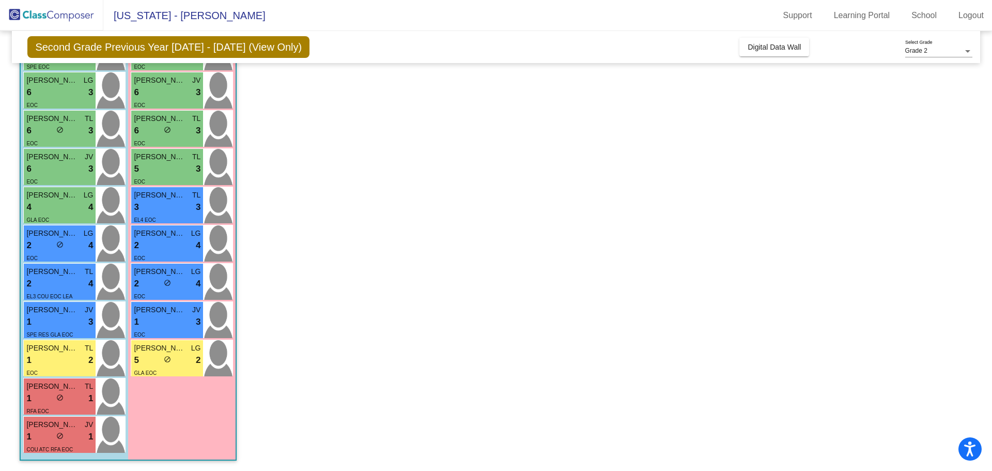
click at [164, 102] on div "EOC" at bounding box center [167, 104] width 67 height 11
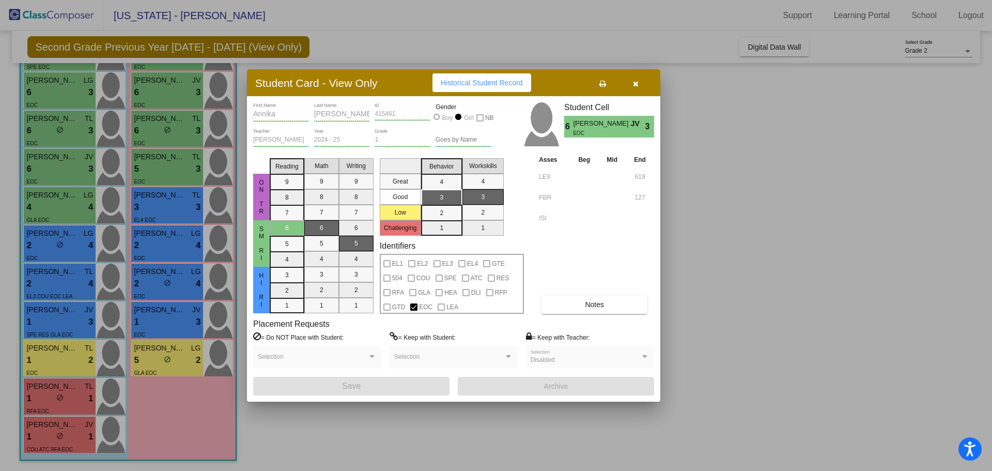
click at [150, 167] on div at bounding box center [496, 235] width 992 height 471
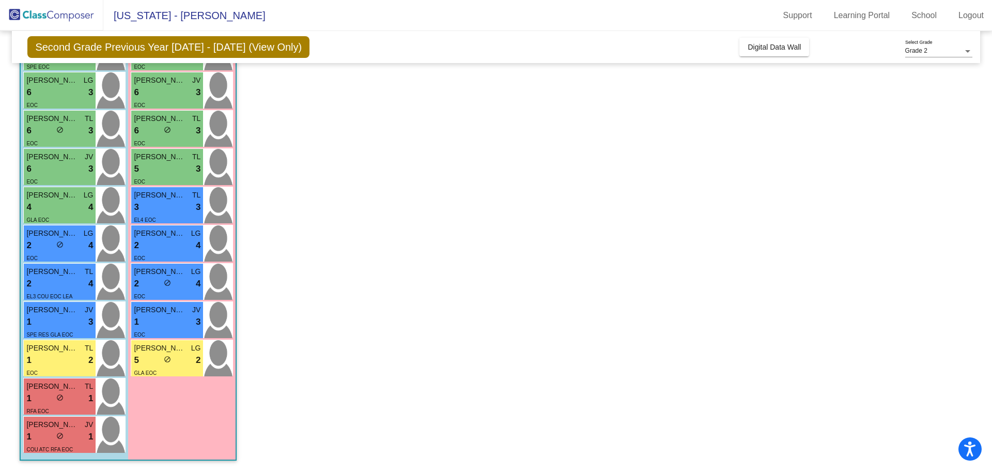
click at [150, 167] on div "5 lock do_not_disturb_alt 3" at bounding box center [167, 168] width 67 height 13
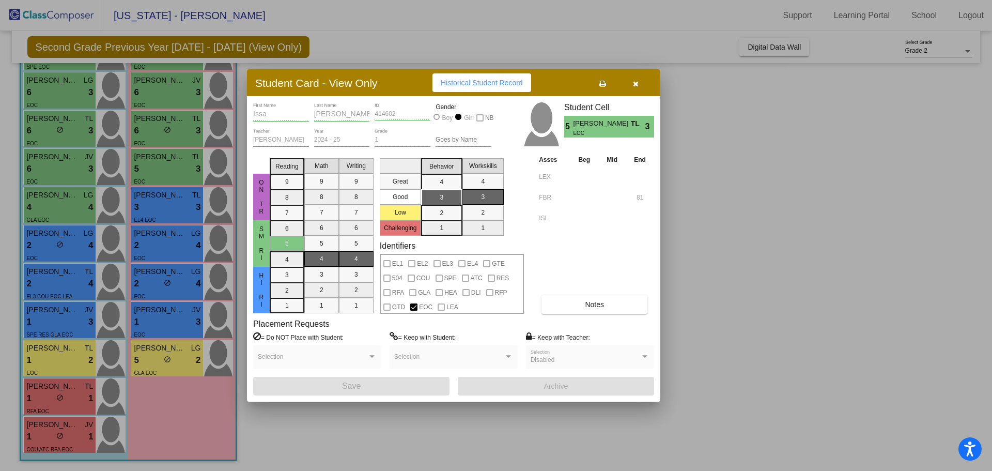
click at [159, 240] on div at bounding box center [496, 235] width 992 height 471
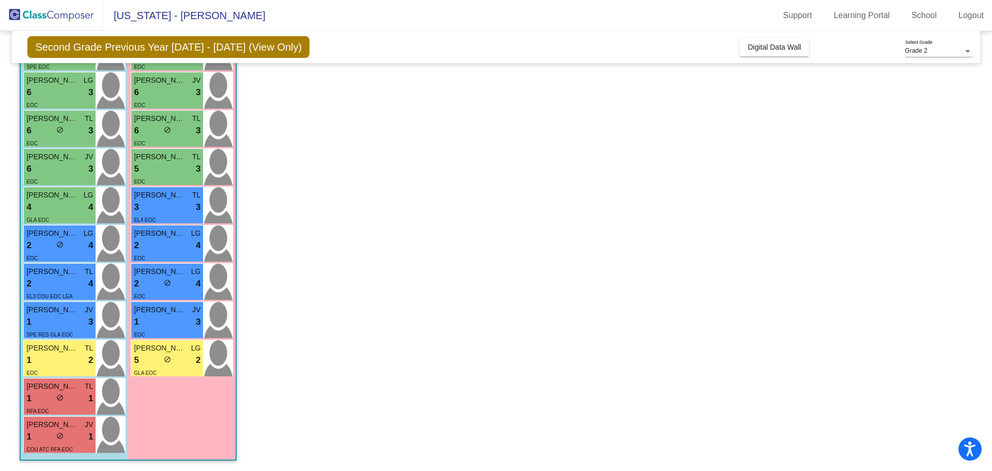
click at [159, 240] on div "2 lock do_not_disturb_alt 4" at bounding box center [167, 245] width 67 height 13
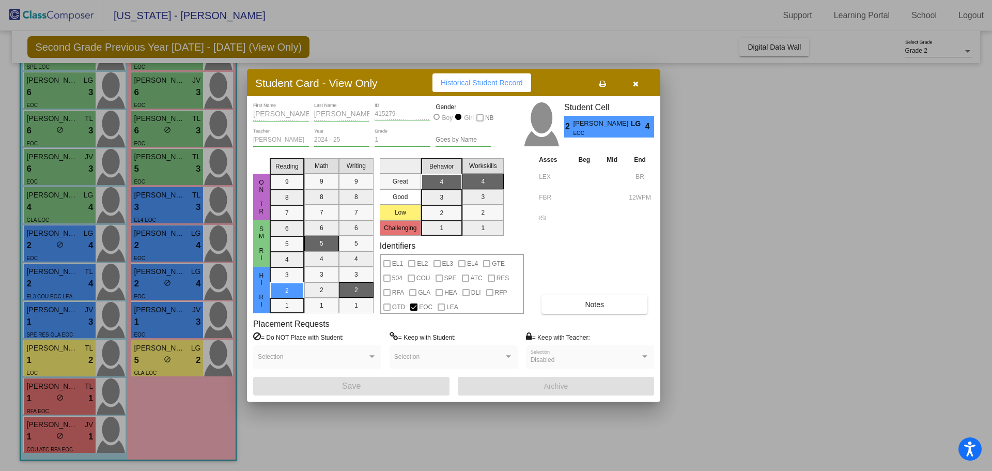
click at [41, 243] on div at bounding box center [496, 235] width 992 height 471
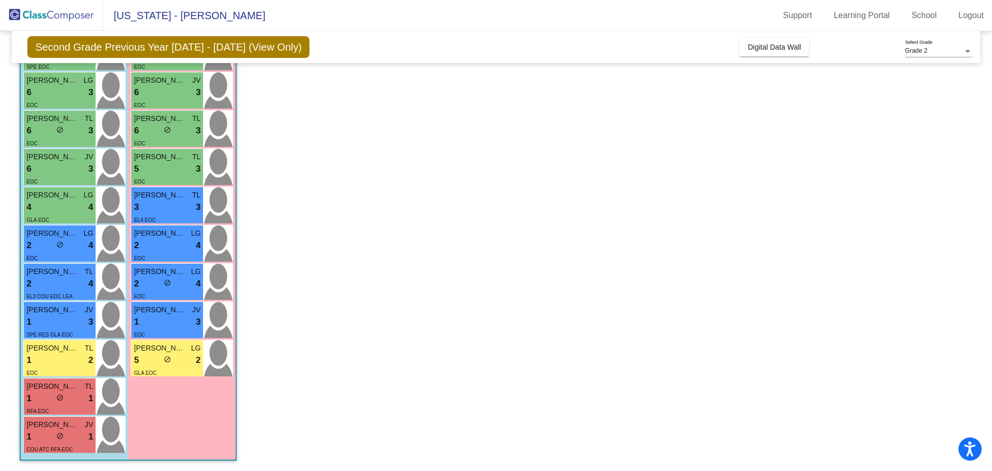
click at [41, 243] on div "2 lock do_not_disturb_alt 4" at bounding box center [59, 245] width 67 height 13
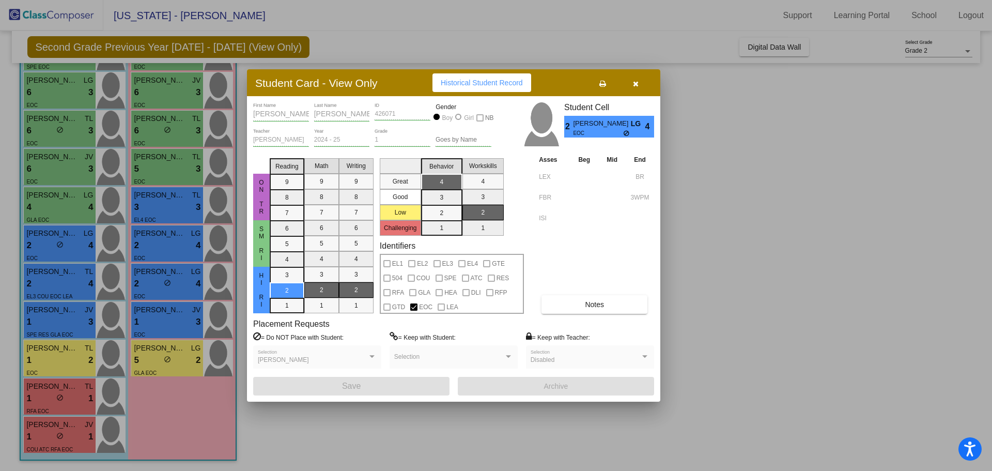
click at [563, 305] on button "Notes" at bounding box center [595, 304] width 106 height 19
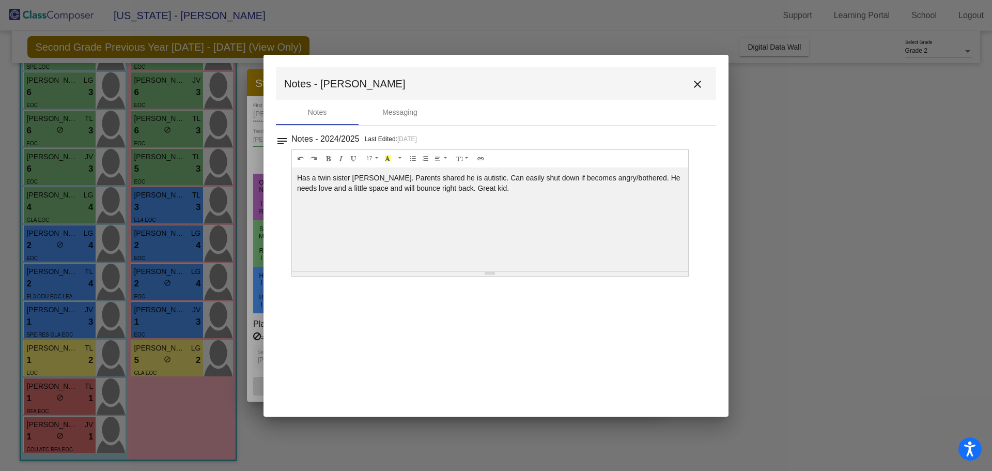
click at [699, 86] on mat-icon "close" at bounding box center [697, 84] width 12 height 12
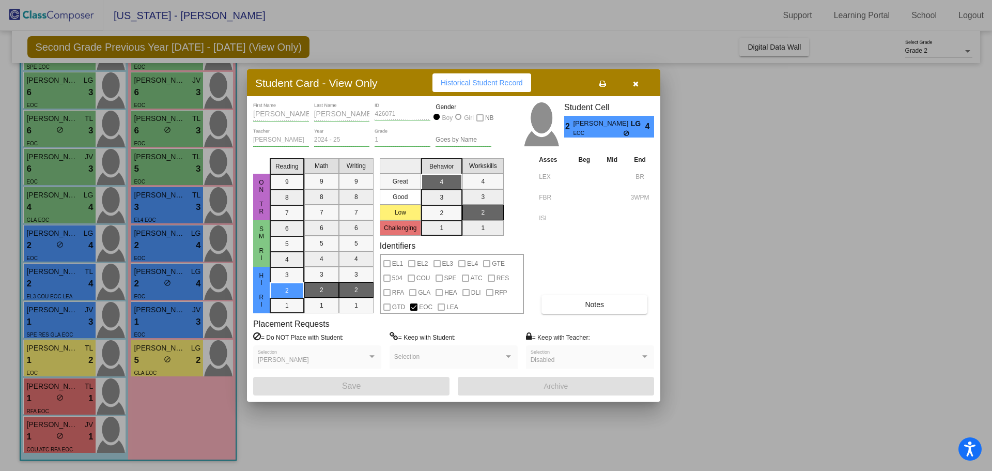
click at [54, 397] on div at bounding box center [496, 235] width 992 height 471
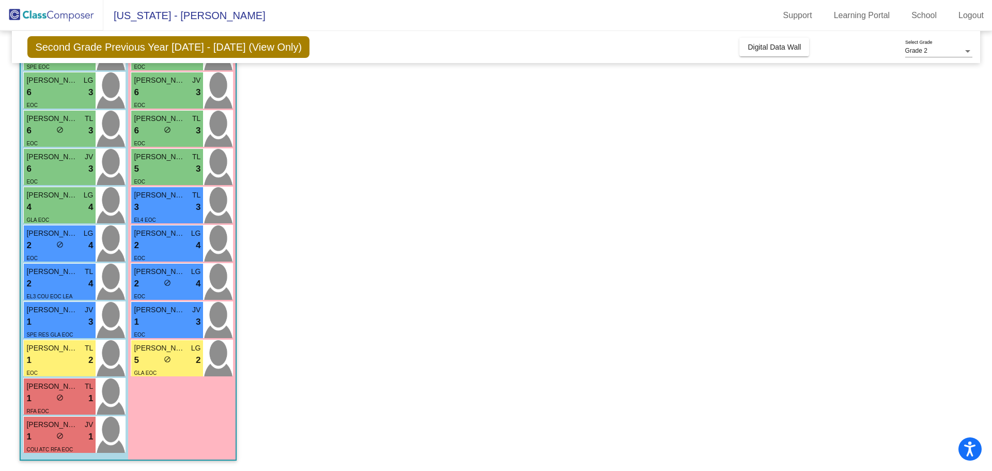
click at [54, 397] on div "1 lock do_not_disturb_alt 1" at bounding box center [59, 398] width 67 height 13
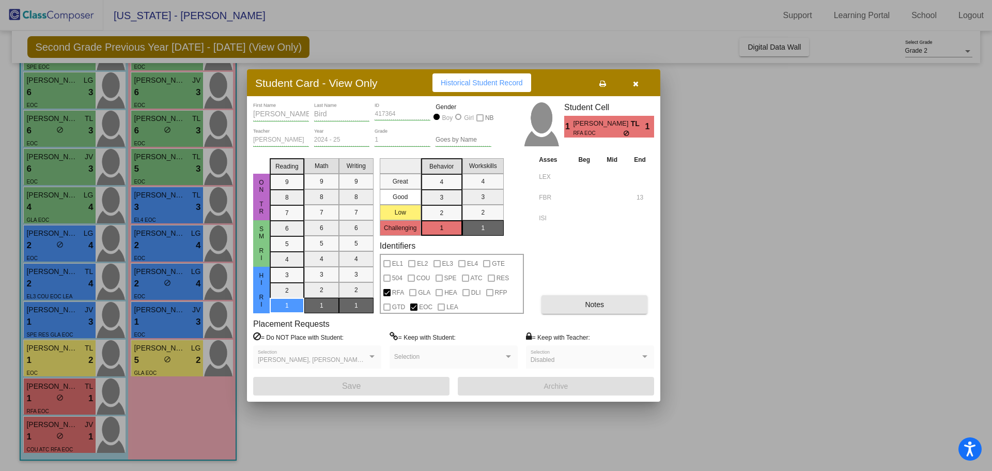
click at [590, 310] on button "Notes" at bounding box center [595, 304] width 106 height 19
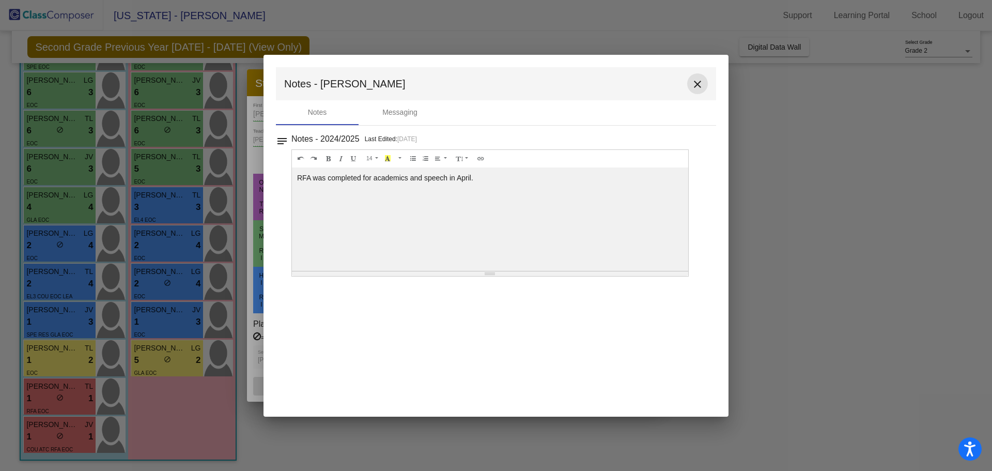
click at [698, 86] on mat-icon "close" at bounding box center [697, 84] width 12 height 12
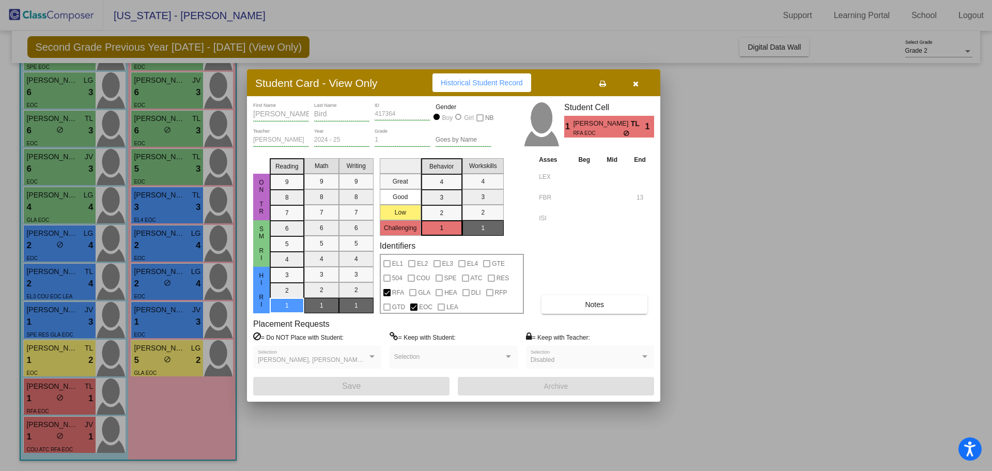
click at [42, 324] on div at bounding box center [496, 235] width 992 height 471
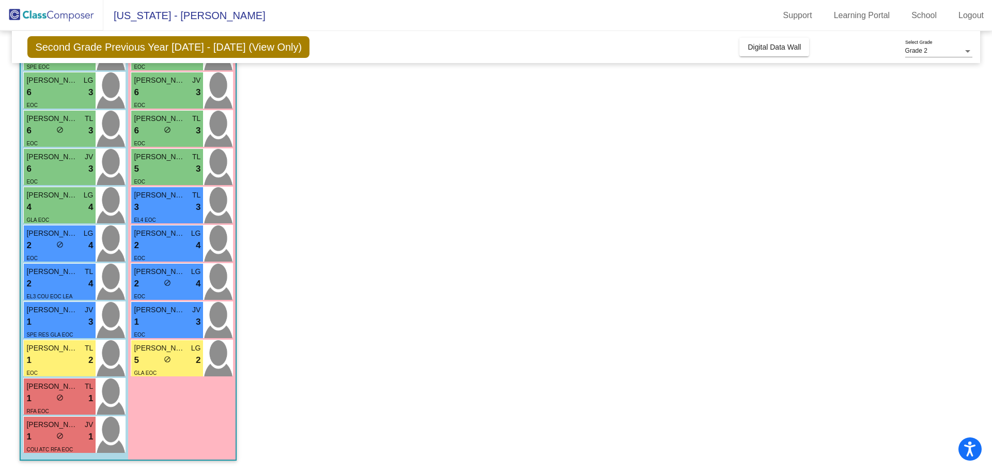
click at [42, 324] on div "1 lock do_not_disturb_alt 3" at bounding box center [59, 321] width 67 height 13
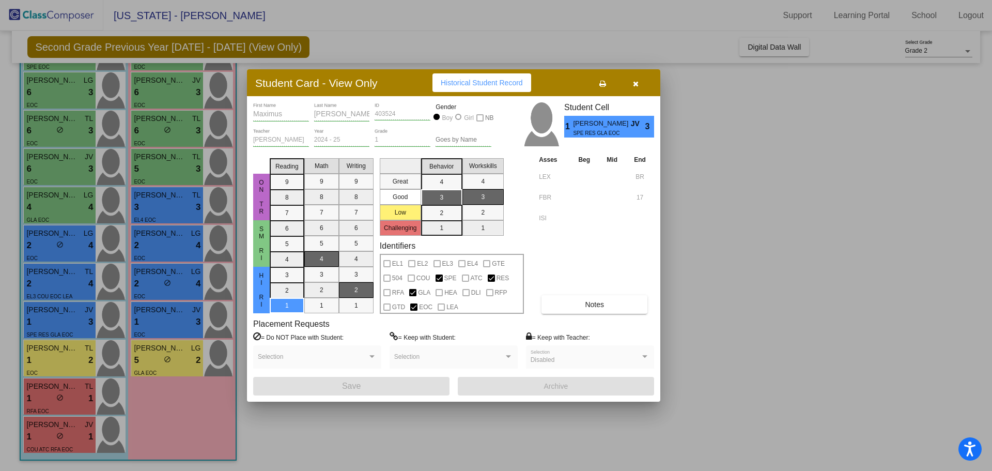
click at [583, 308] on button "Notes" at bounding box center [595, 304] width 106 height 19
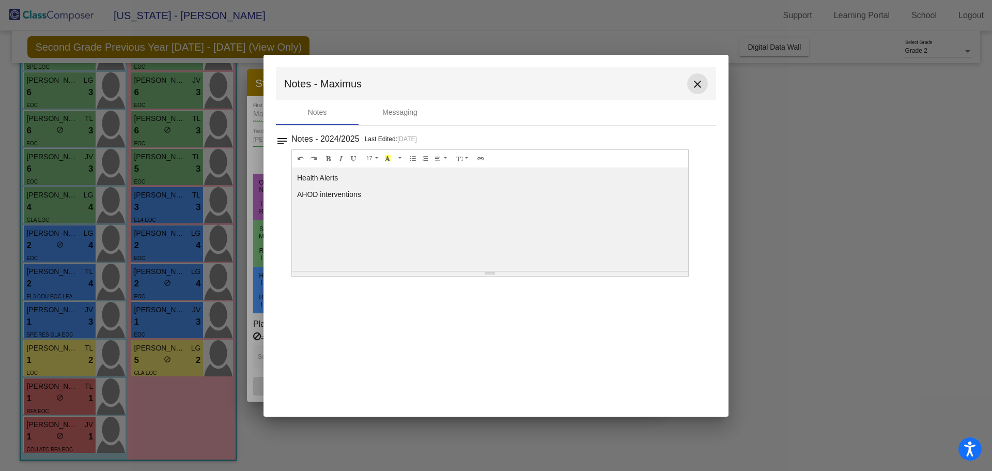
click at [694, 86] on mat-icon "close" at bounding box center [697, 84] width 12 height 12
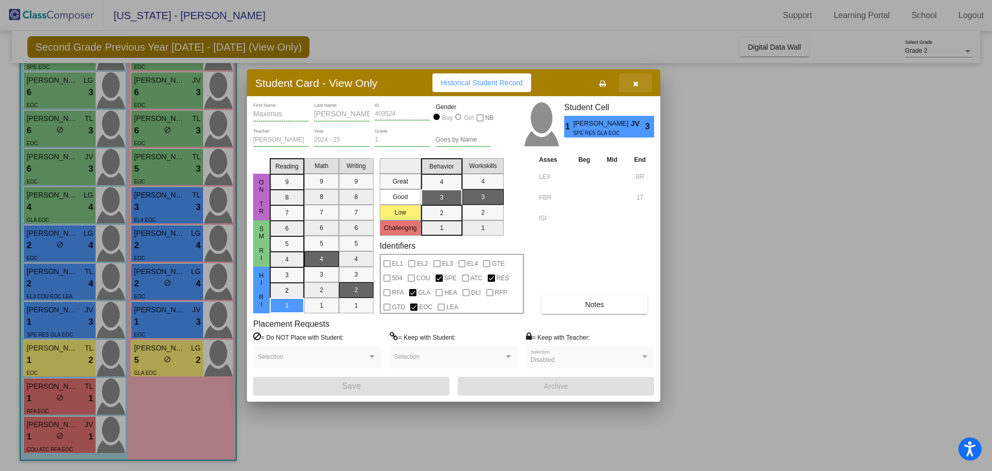
click at [636, 80] on icon "button" at bounding box center [636, 83] width 6 height 7
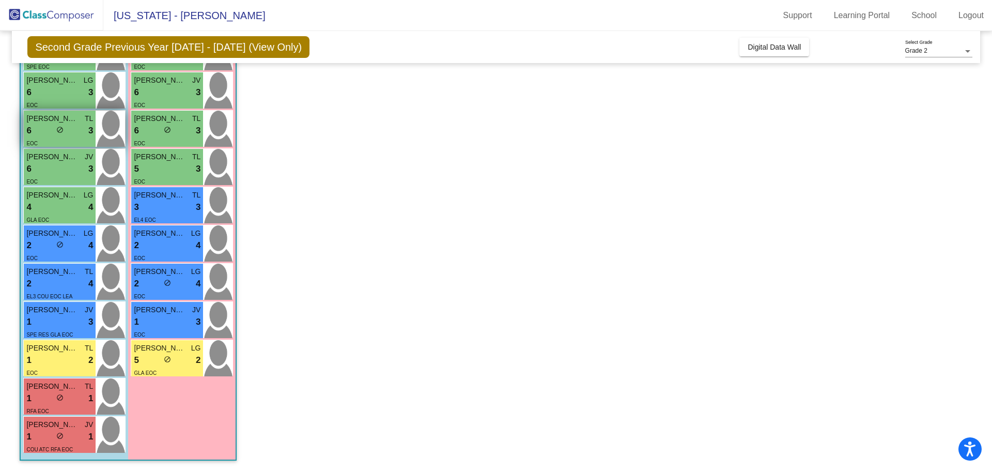
click at [75, 129] on div "6 lock do_not_disturb_alt 3" at bounding box center [59, 130] width 67 height 13
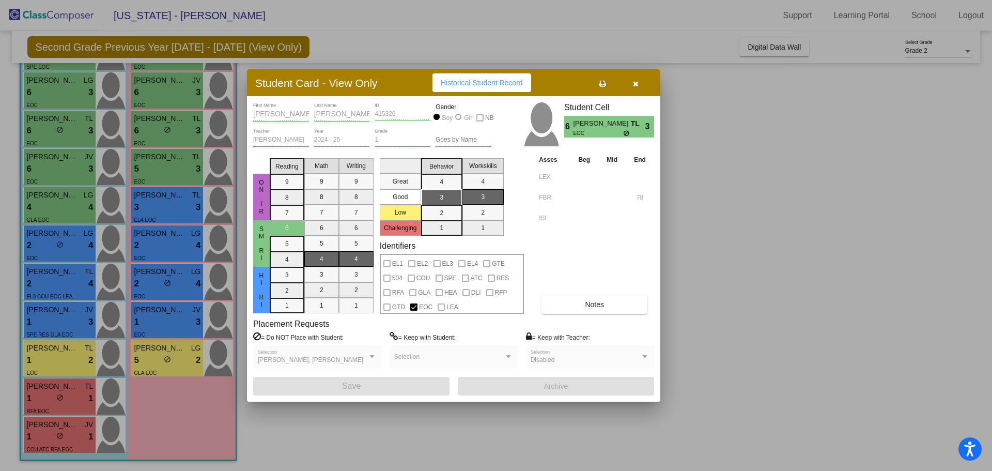
click at [586, 305] on span "Notes" at bounding box center [594, 304] width 19 height 8
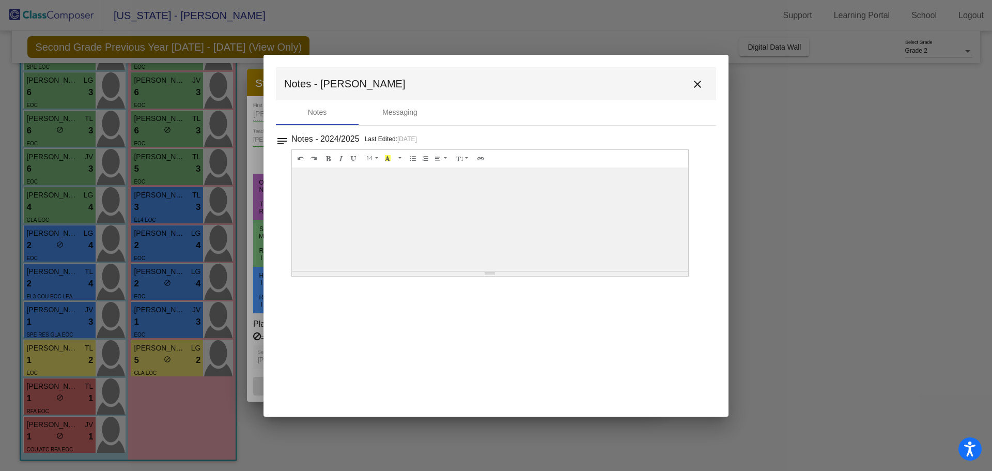
click at [696, 83] on mat-icon "close" at bounding box center [697, 84] width 12 height 12
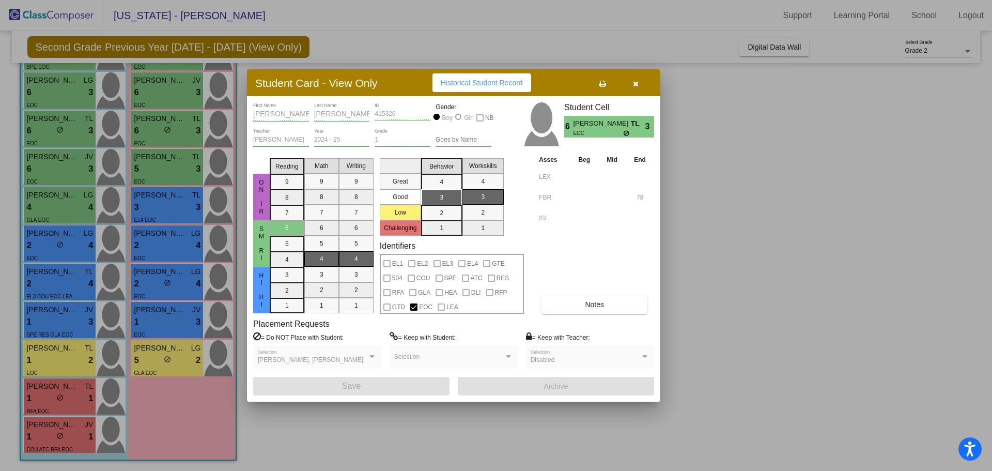
click at [59, 88] on div at bounding box center [496, 235] width 992 height 471
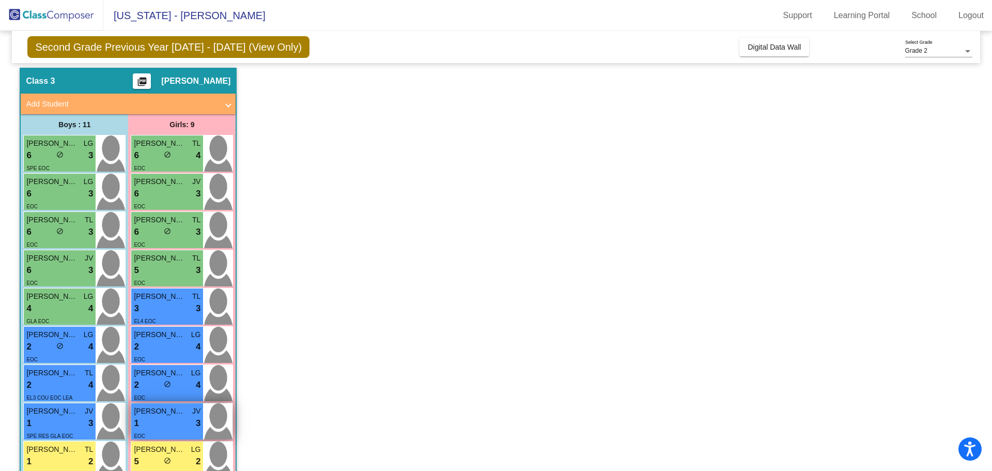
scroll to position [0, 0]
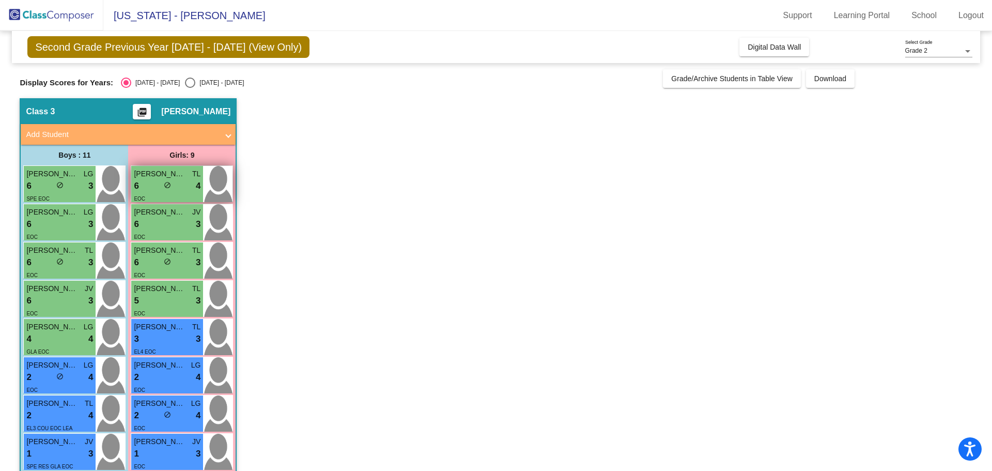
click at [156, 182] on div "6 lock do_not_disturb_alt 4" at bounding box center [167, 185] width 67 height 13
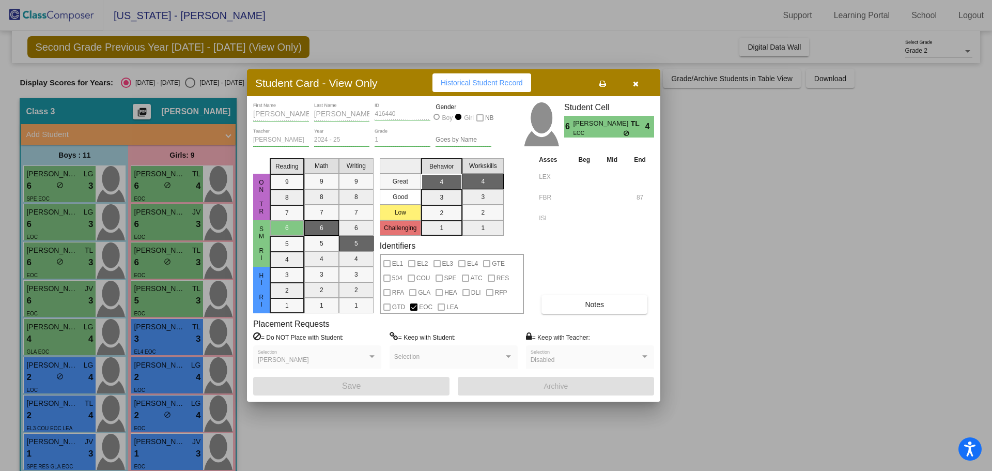
click at [632, 83] on button "button" at bounding box center [635, 82] width 33 height 19
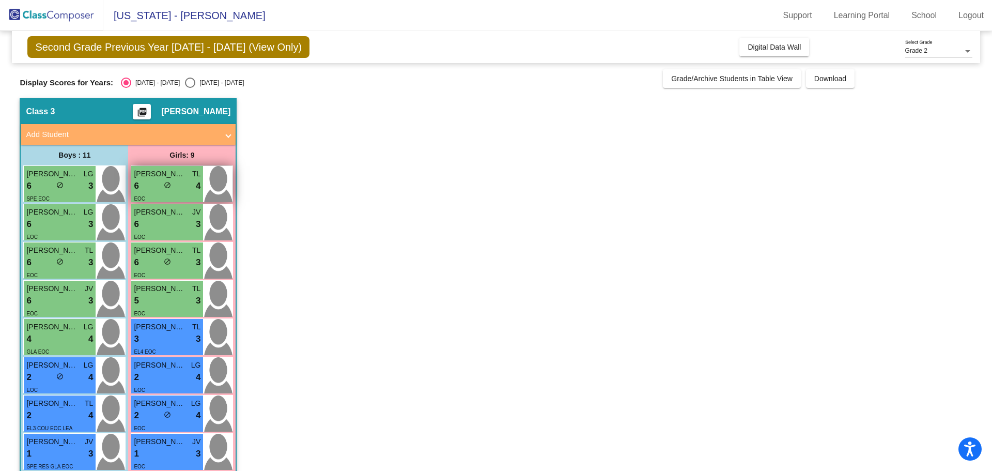
click at [148, 186] on div "6 lock do_not_disturb_alt 4" at bounding box center [167, 185] width 67 height 13
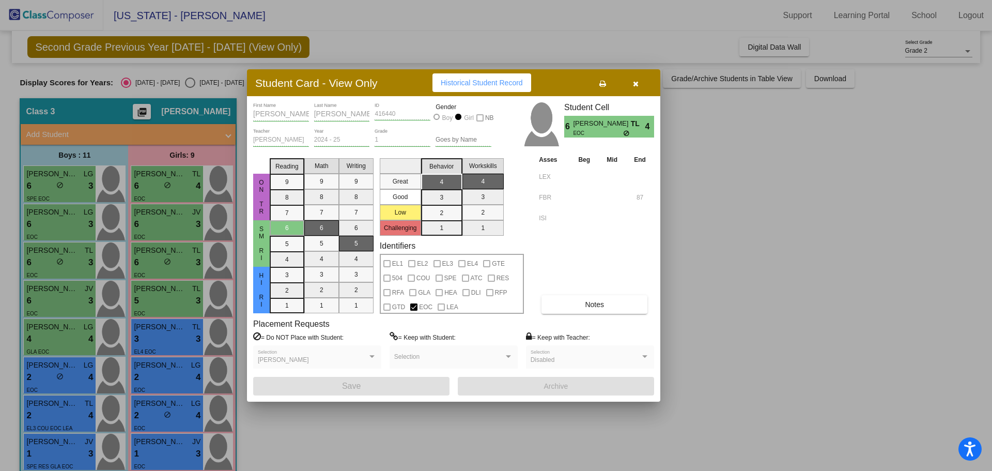
click at [590, 305] on span "Notes" at bounding box center [594, 304] width 19 height 8
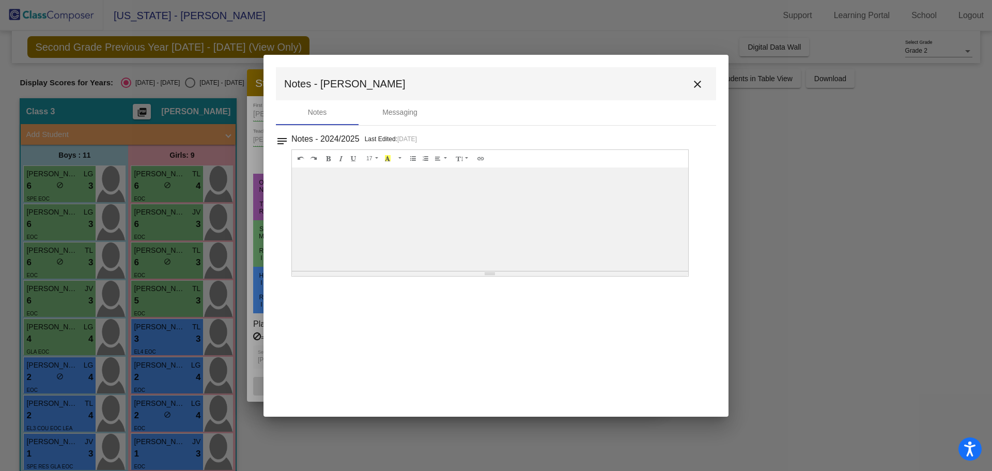
click at [695, 85] on mat-icon "close" at bounding box center [697, 84] width 12 height 12
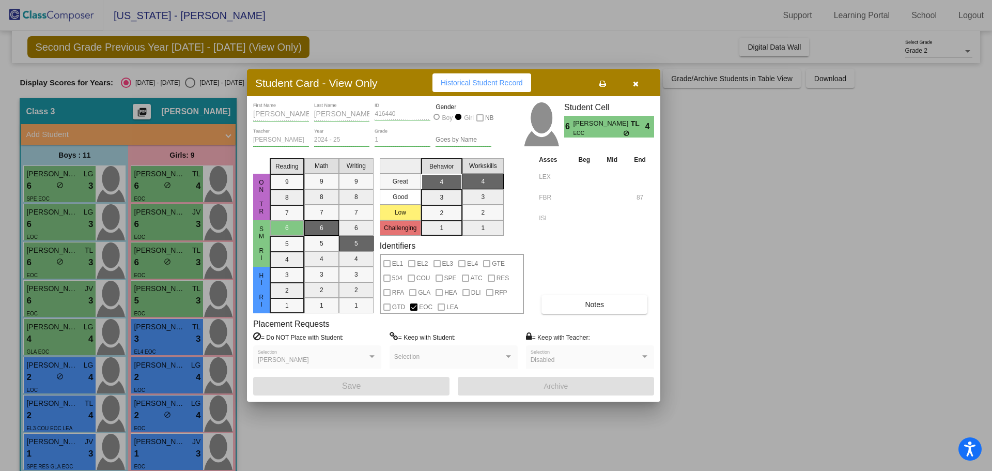
click at [51, 266] on div at bounding box center [496, 235] width 992 height 471
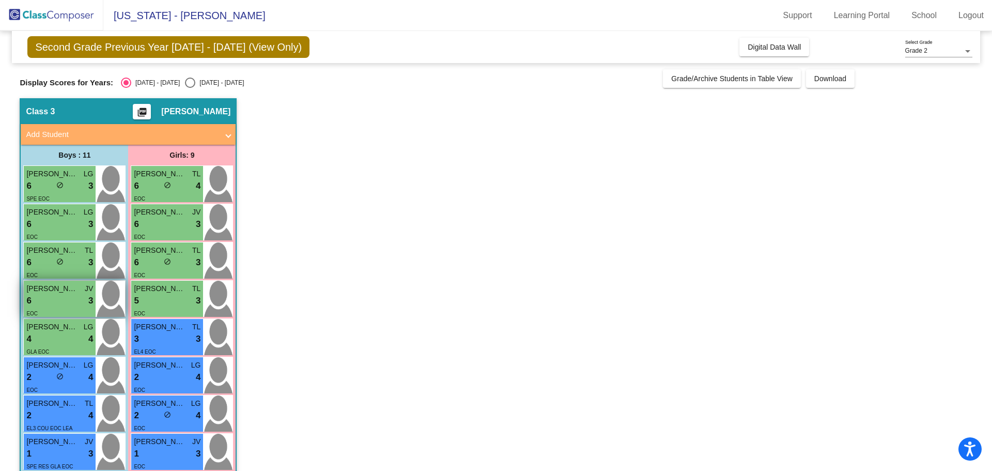
click at [47, 295] on div "6 lock do_not_disturb_alt 3" at bounding box center [59, 300] width 67 height 13
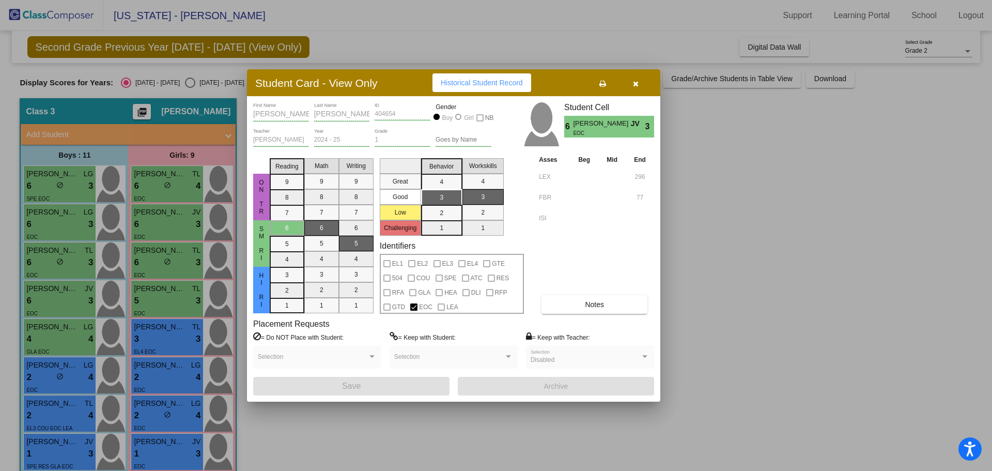
click at [589, 304] on span "Notes" at bounding box center [594, 304] width 19 height 8
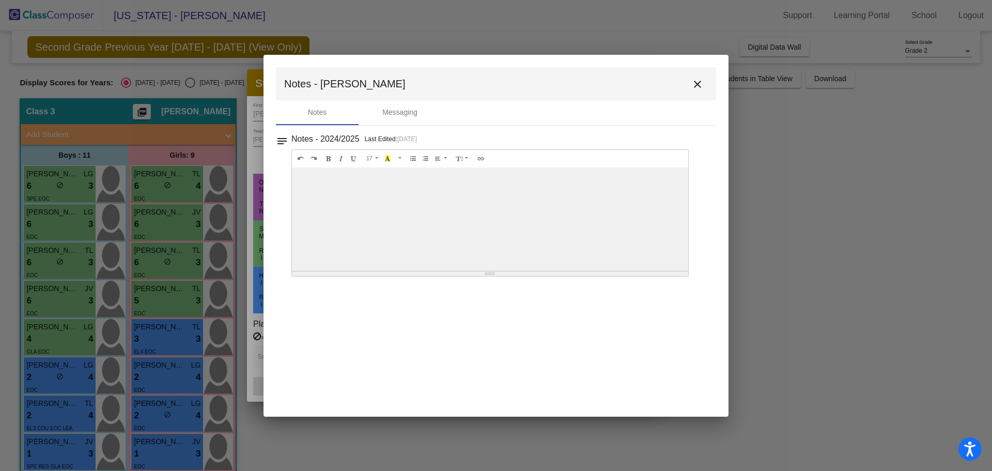
click at [702, 84] on mat-icon "close" at bounding box center [697, 84] width 12 height 12
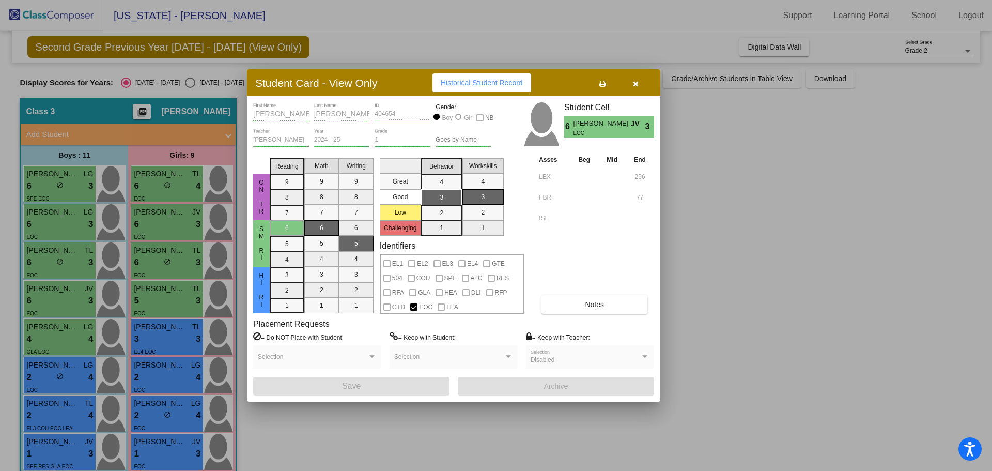
click at [635, 80] on icon "button" at bounding box center [636, 83] width 6 height 7
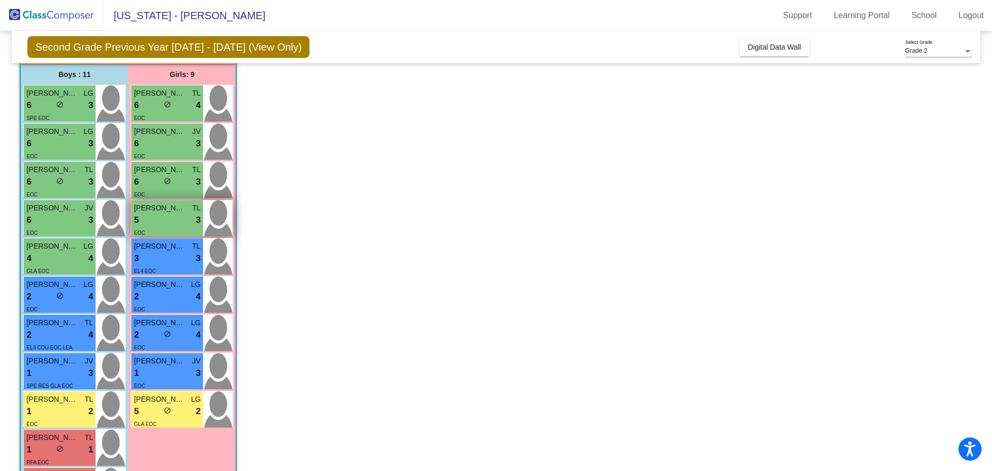
scroll to position [103, 0]
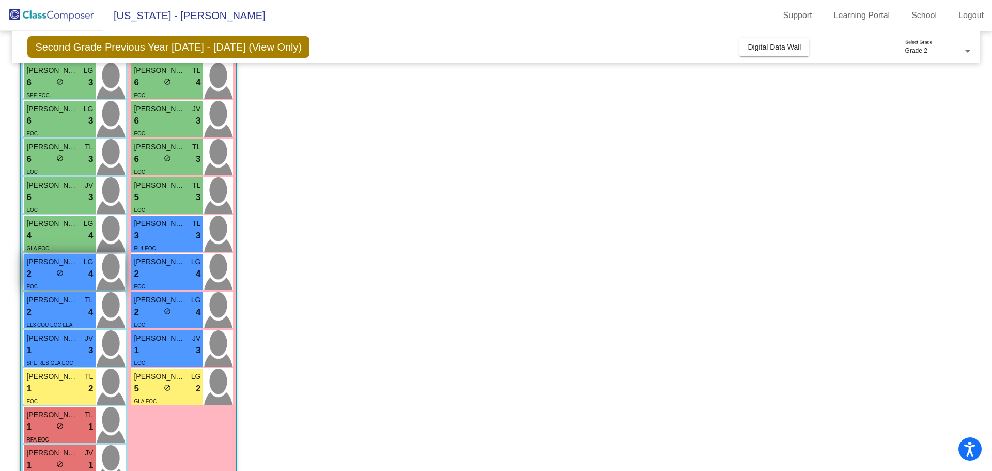
click at [50, 270] on div "2 lock do_not_disturb_alt 4" at bounding box center [59, 273] width 67 height 13
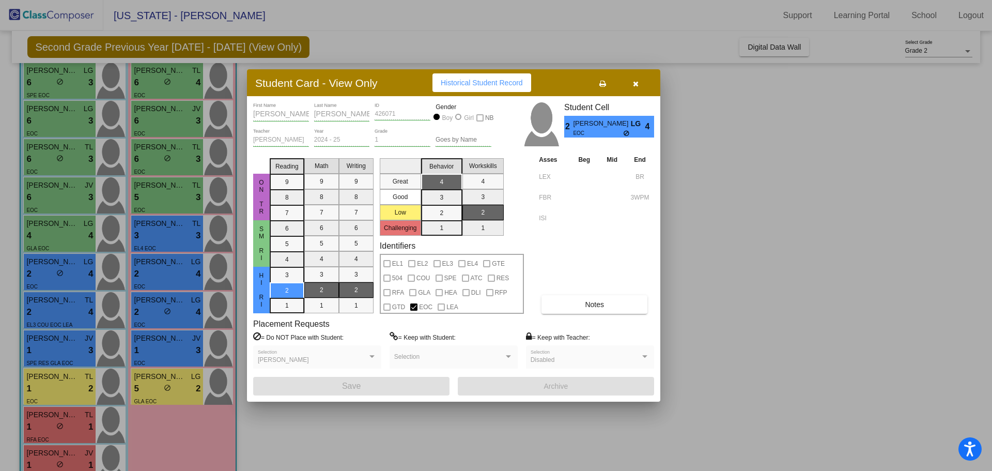
click at [53, 314] on div at bounding box center [496, 235] width 992 height 471
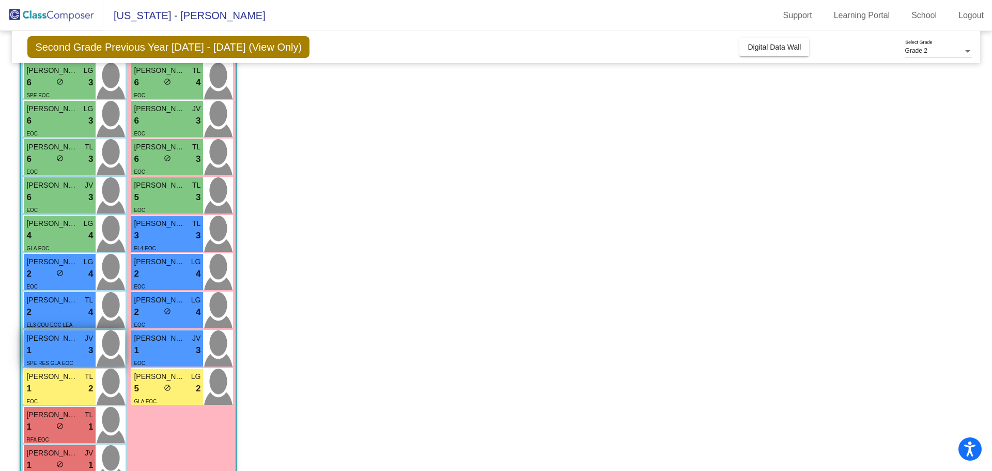
click at [49, 349] on div "1 lock do_not_disturb_alt 3" at bounding box center [59, 350] width 67 height 13
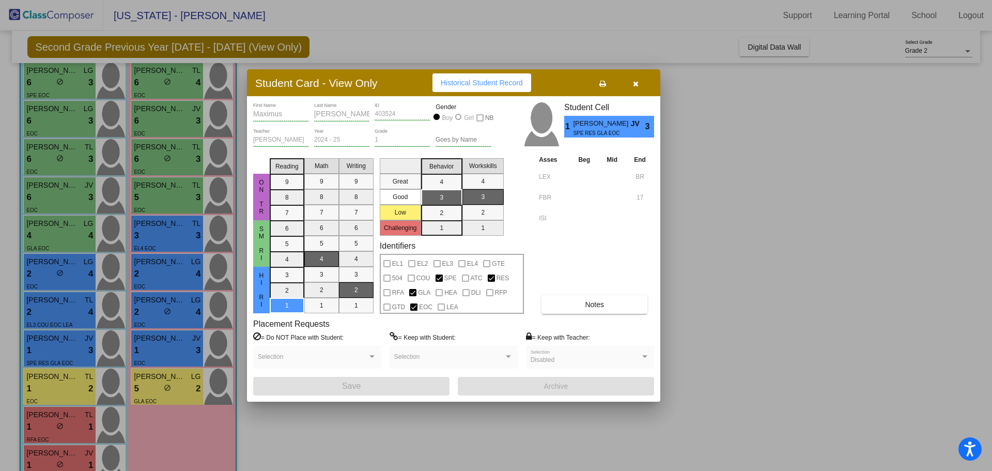
click at [181, 316] on div at bounding box center [496, 235] width 992 height 471
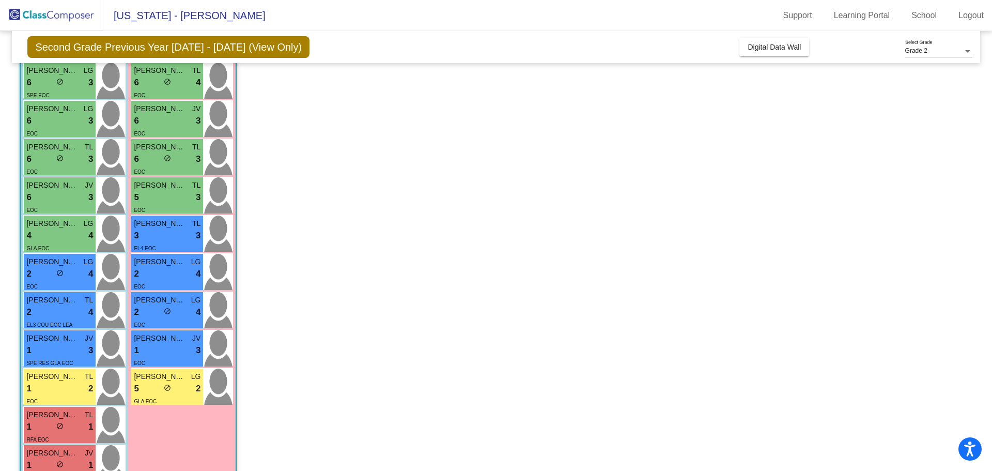
click at [181, 316] on div "2 lock do_not_disturb_alt 4" at bounding box center [167, 311] width 67 height 13
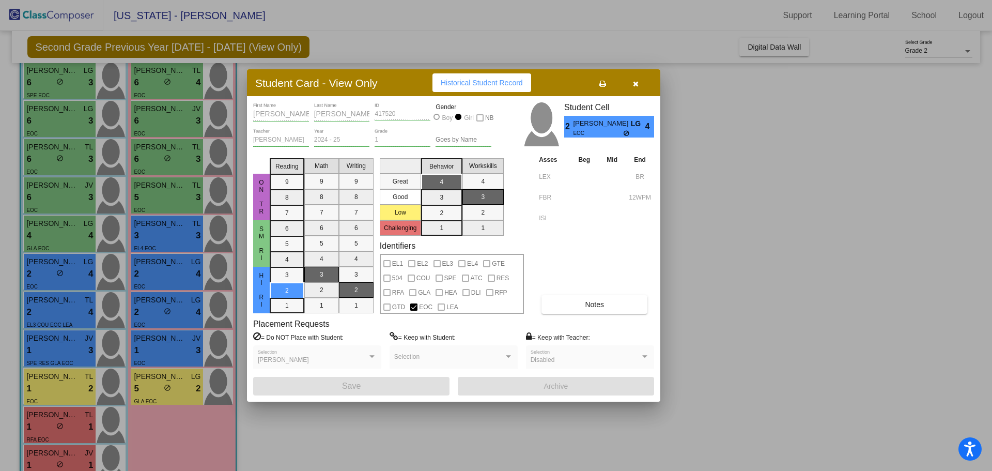
click at [635, 85] on icon "button" at bounding box center [636, 83] width 6 height 7
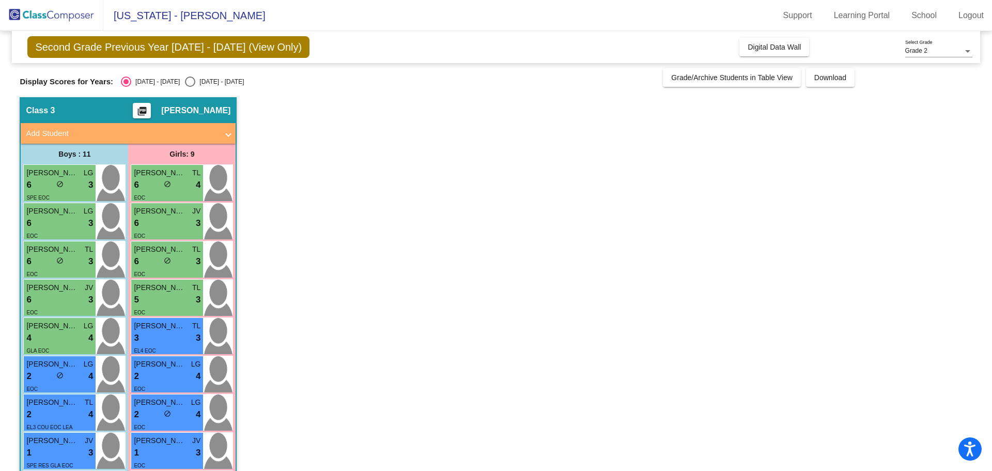
scroll to position [0, 0]
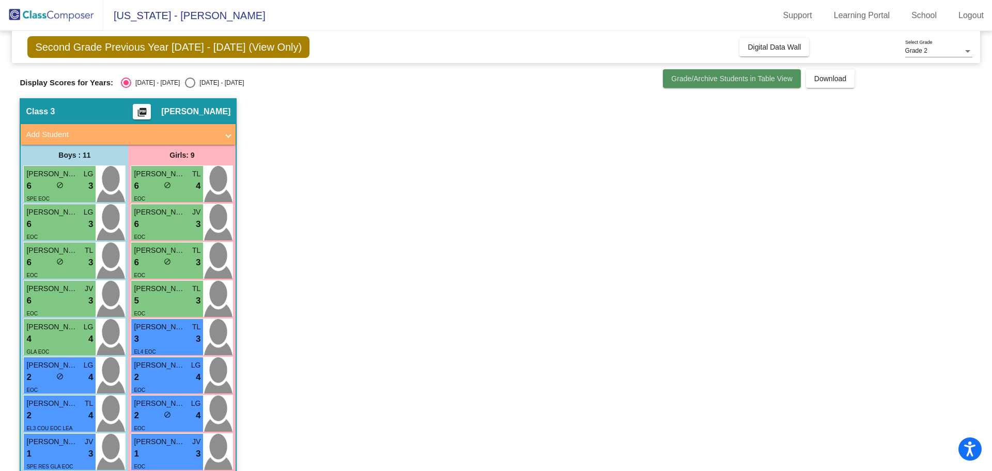
click at [764, 81] on span "Grade/Archive Students in Table View" at bounding box center [731, 78] width 121 height 8
